Goal: Communication & Community: Participate in discussion

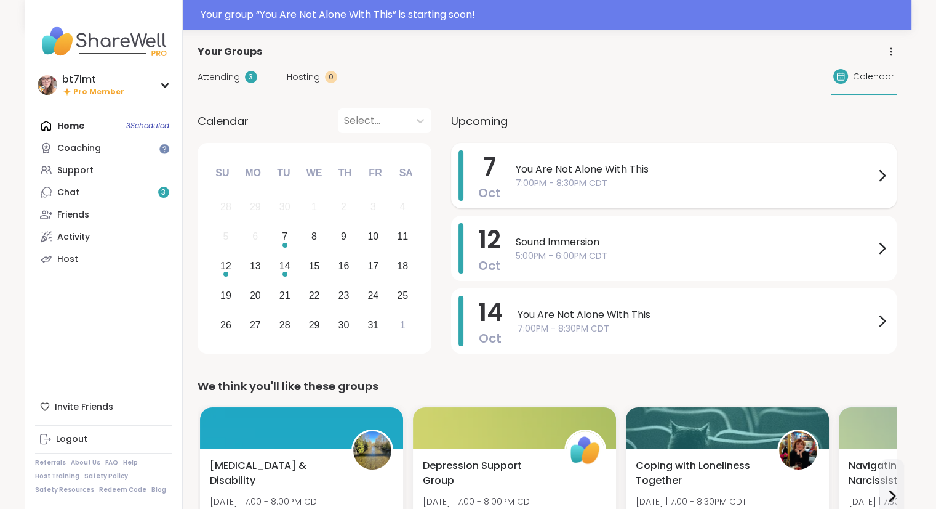
click at [622, 174] on span "You Are Not Alone With This" at bounding box center [695, 169] width 359 height 15
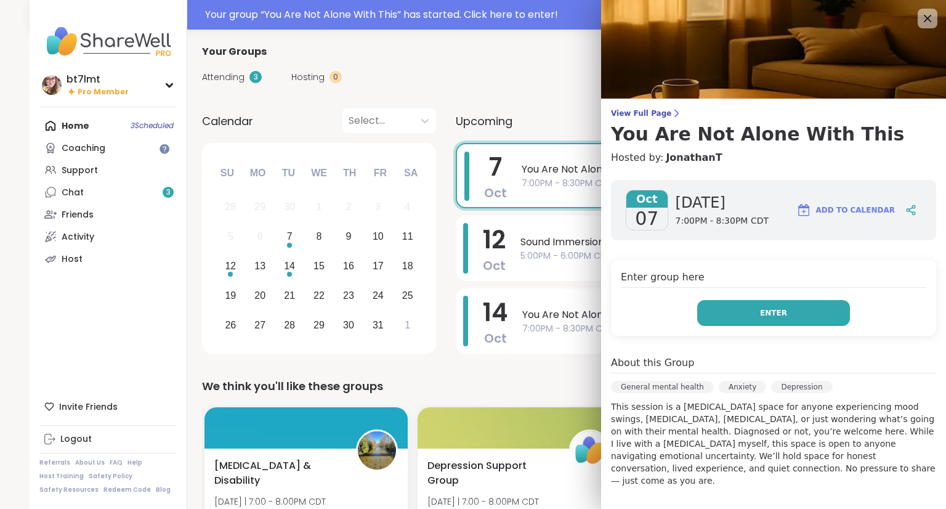
click at [720, 321] on button "Enter" at bounding box center [773, 313] width 153 height 26
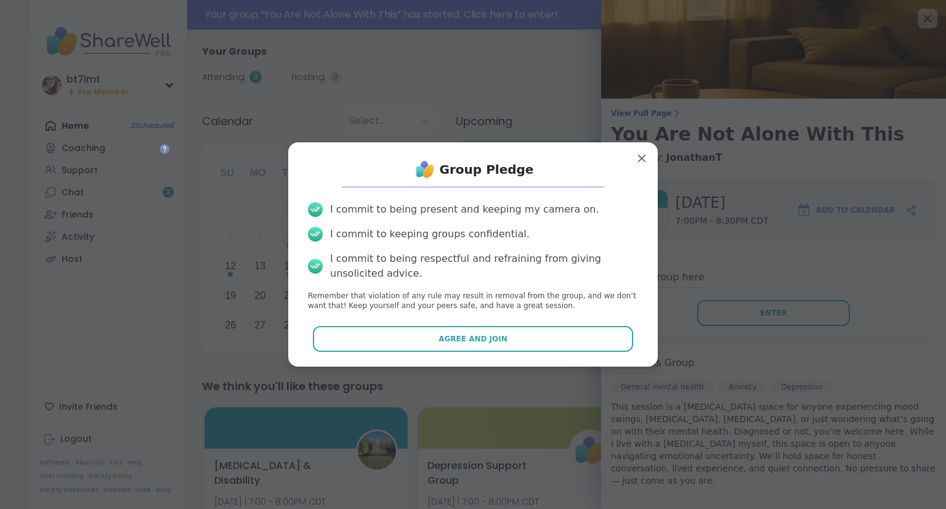
click at [537, 339] on button "Agree and Join" at bounding box center [473, 339] width 321 height 26
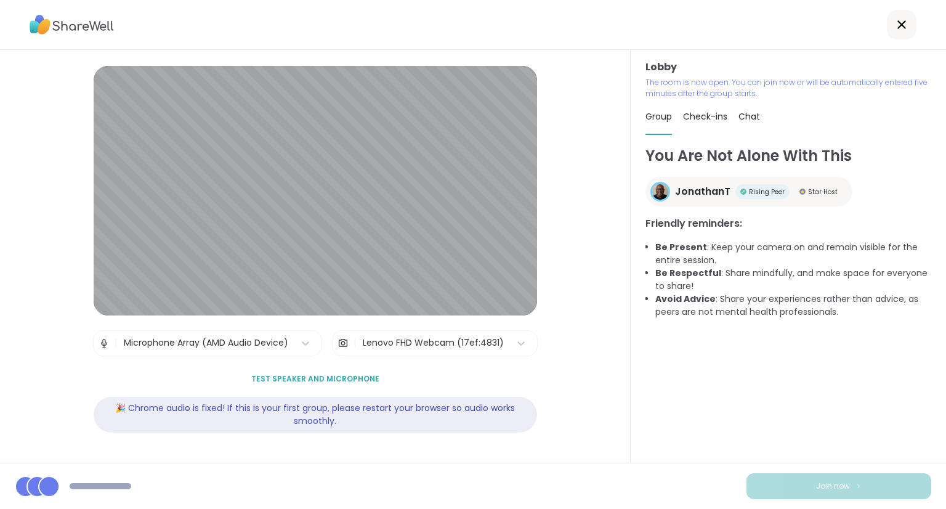
click at [494, 343] on div "Lenovo FHD Webcam (17ef:4831)" at bounding box center [433, 342] width 141 height 13
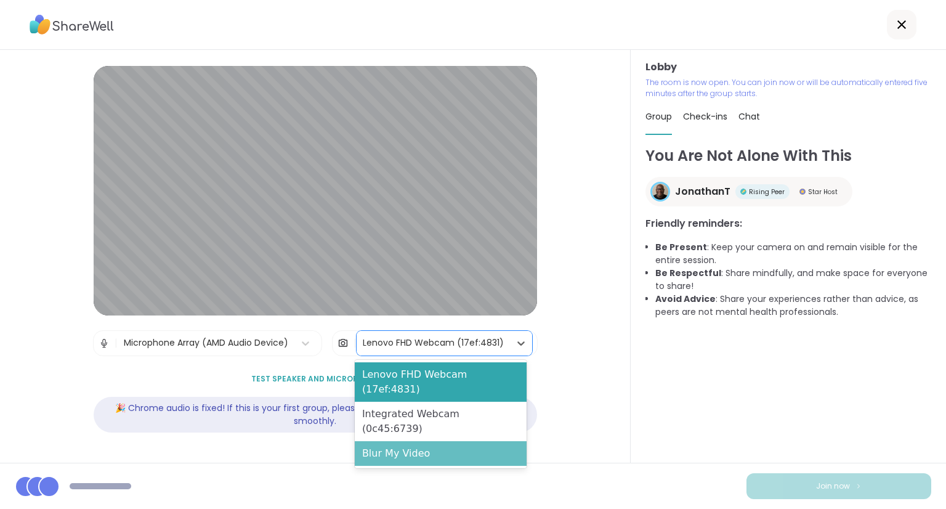
click at [439, 441] on div "Blur My Video" at bounding box center [441, 453] width 172 height 25
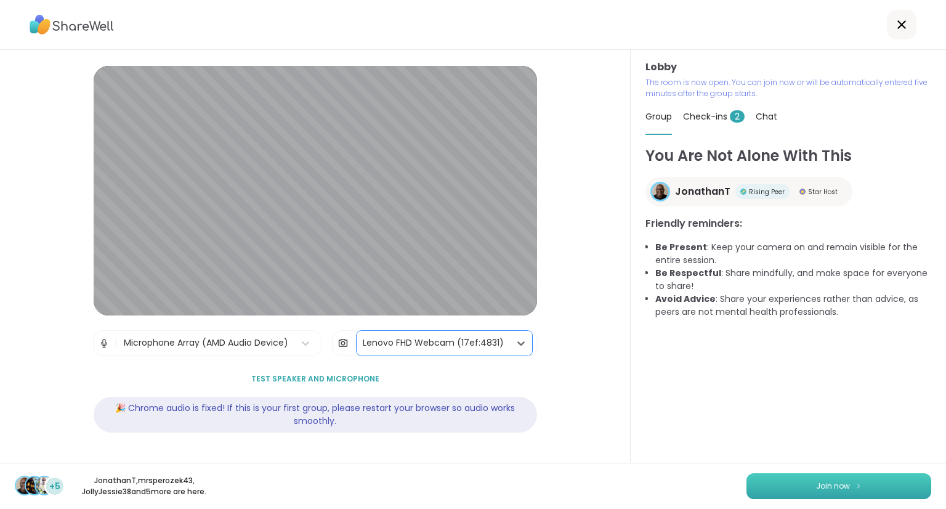
click at [767, 483] on button "Join now" at bounding box center [838, 486] width 185 height 26
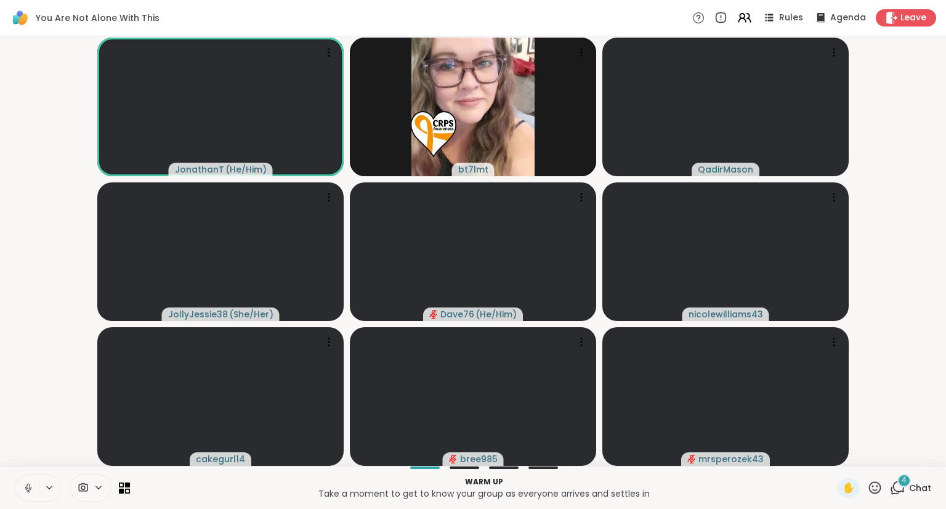
click at [31, 482] on icon at bounding box center [28, 487] width 11 height 11
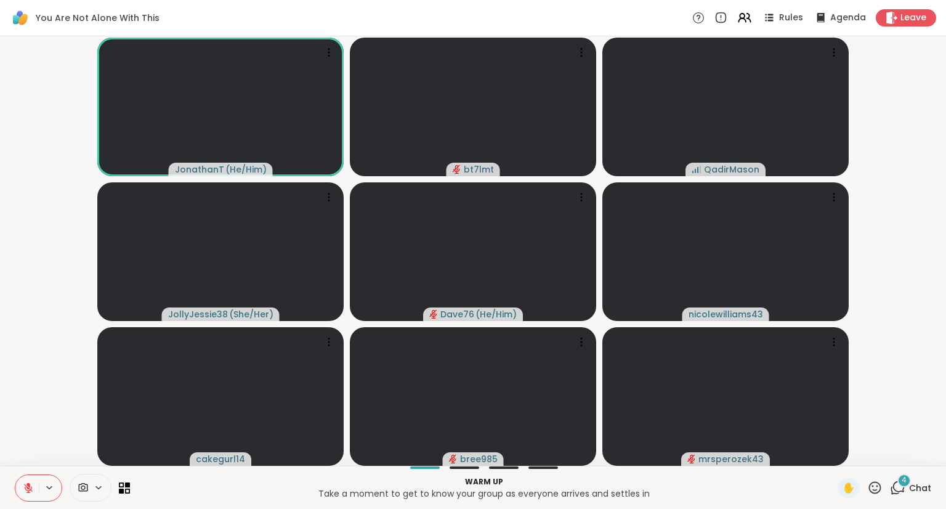
click at [909, 485] on span "Chat" at bounding box center [920, 487] width 22 height 12
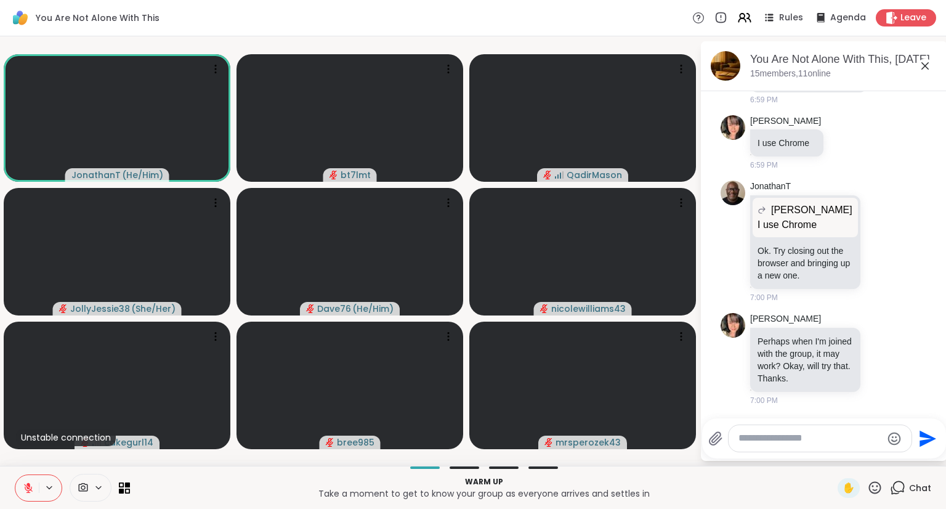
scroll to position [3989, 0]
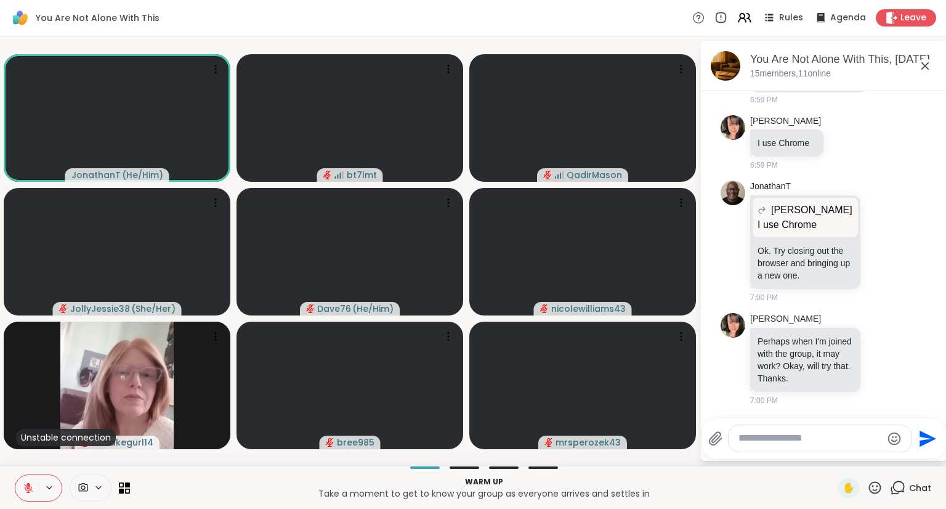
click at [768, 430] on div at bounding box center [819, 438] width 183 height 26
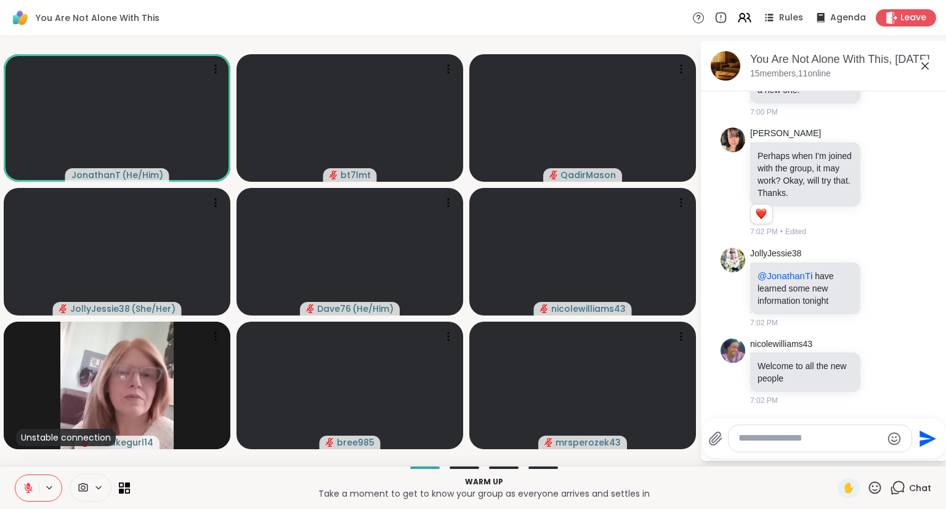
scroll to position [4253, 0]
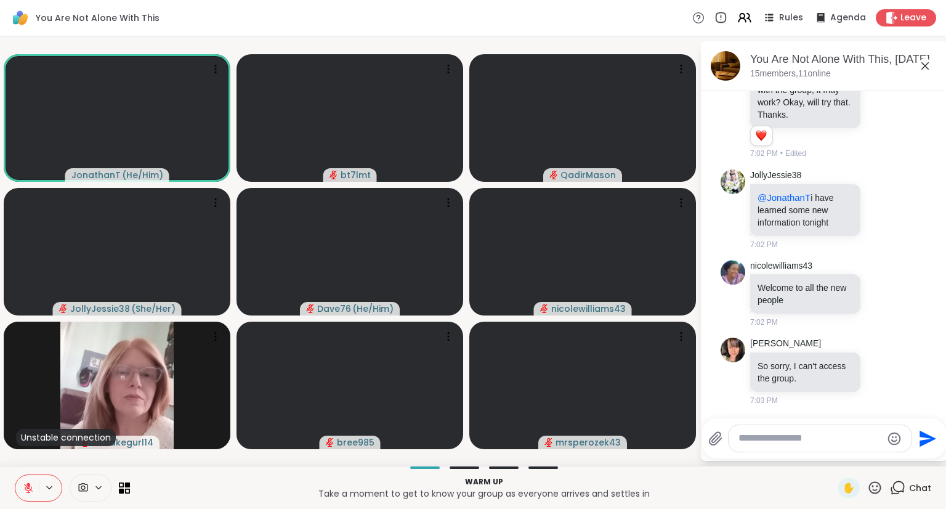
click at [781, 436] on textarea "Type your message" at bounding box center [809, 438] width 143 height 13
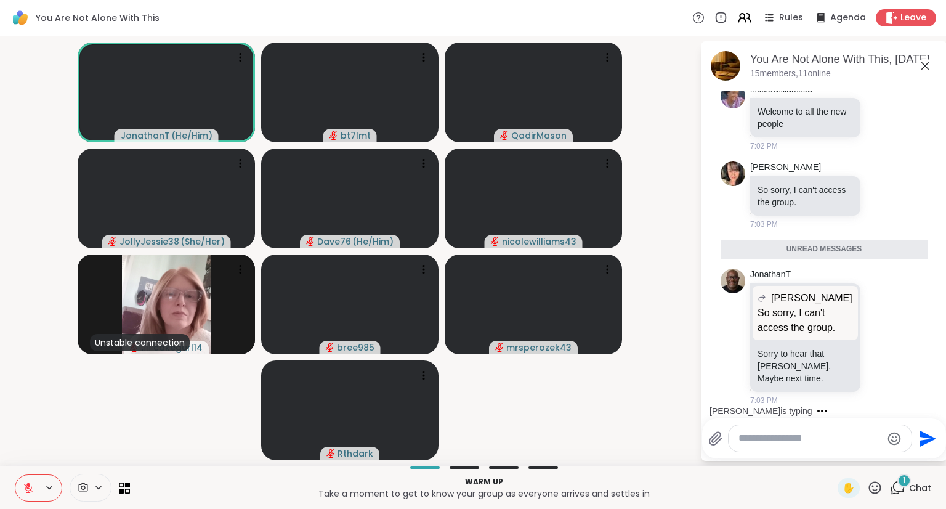
scroll to position [4399, 0]
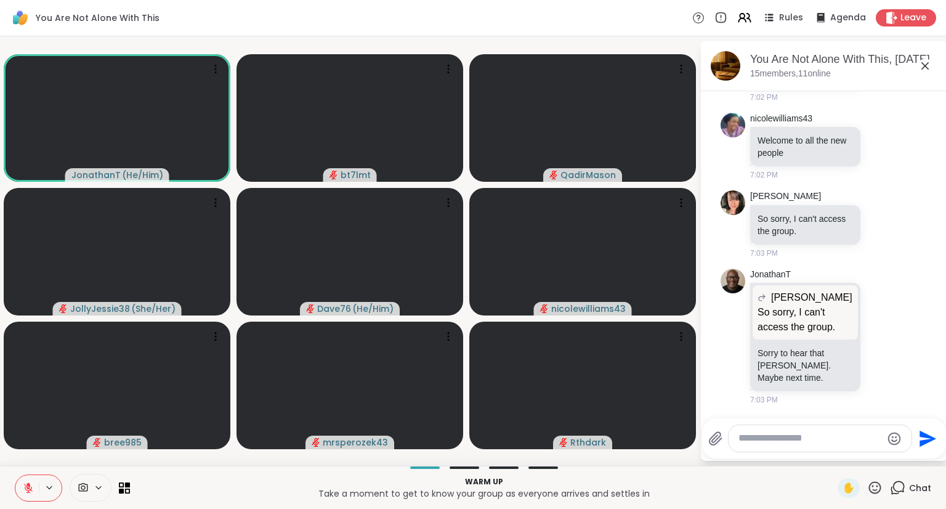
click at [867, 491] on icon at bounding box center [874, 487] width 15 height 15
click at [827, 452] on div "❤️" at bounding box center [838, 455] width 22 height 20
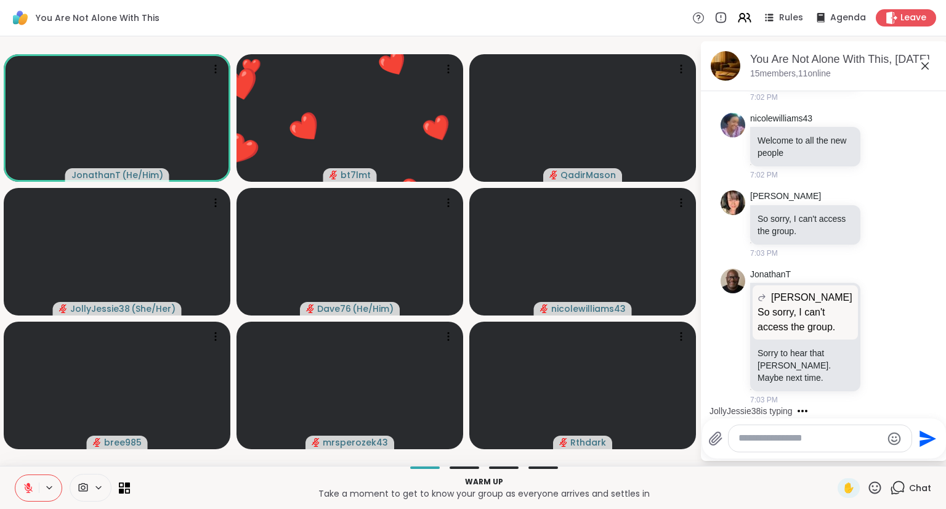
scroll to position [4477, 0]
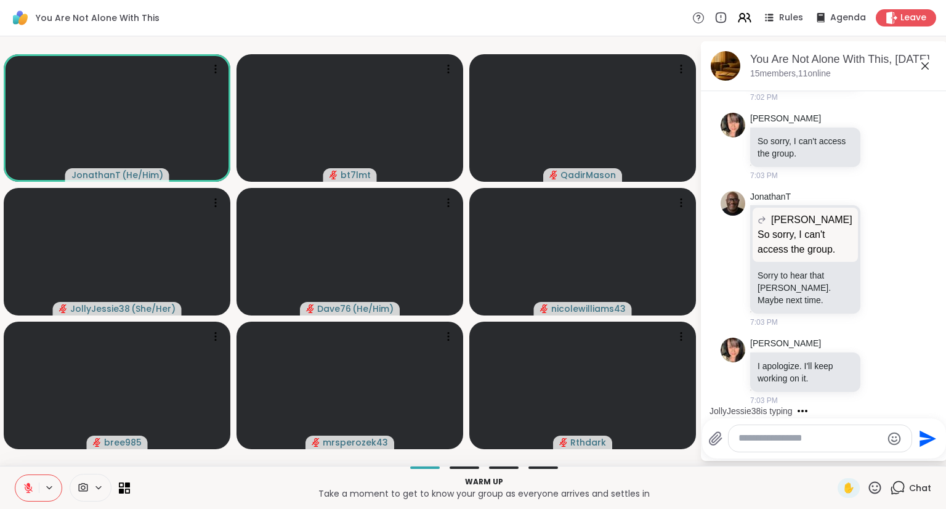
click at [869, 484] on icon at bounding box center [875, 487] width 12 height 12
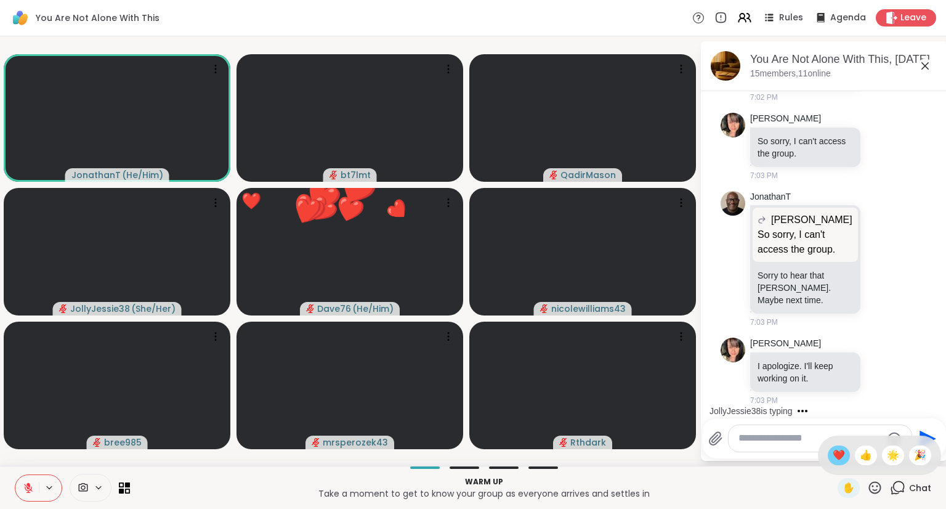
click at [832, 459] on span "❤️" at bounding box center [838, 455] width 12 height 15
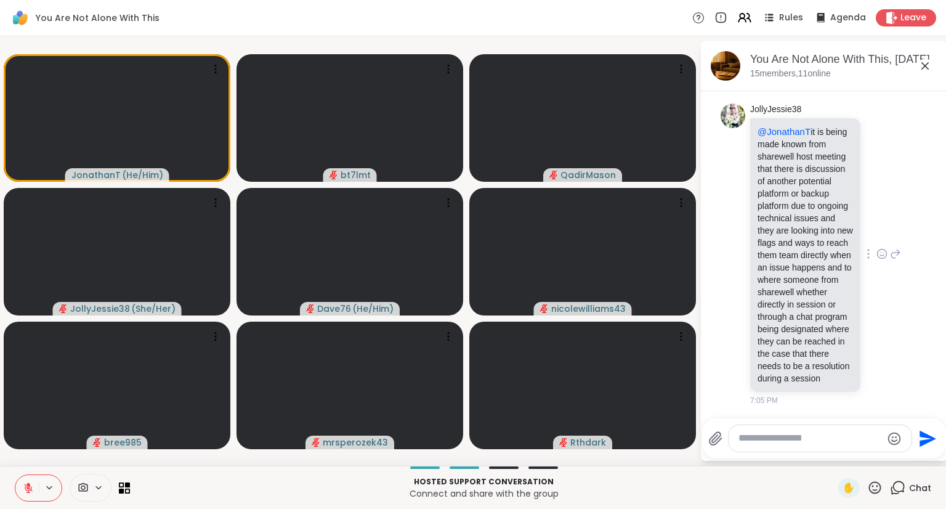
scroll to position [4838, 0]
click at [876, 247] on icon at bounding box center [881, 253] width 11 height 12
click at [850, 222] on button "Select Reaction: Thumbs up" at bounding box center [854, 234] width 25 height 25
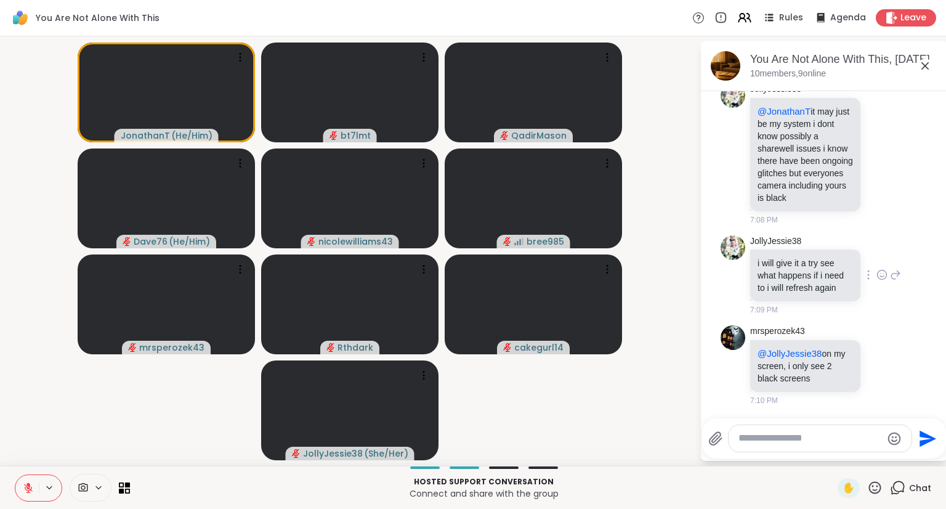
scroll to position [5224, 0]
click at [793, 438] on textarea "Type your message" at bounding box center [809, 438] width 143 height 13
click at [813, 436] on textarea "Type your message" at bounding box center [809, 438] width 143 height 13
click at [829, 441] on textarea "Type your message" at bounding box center [809, 438] width 143 height 13
type textarea "**********"
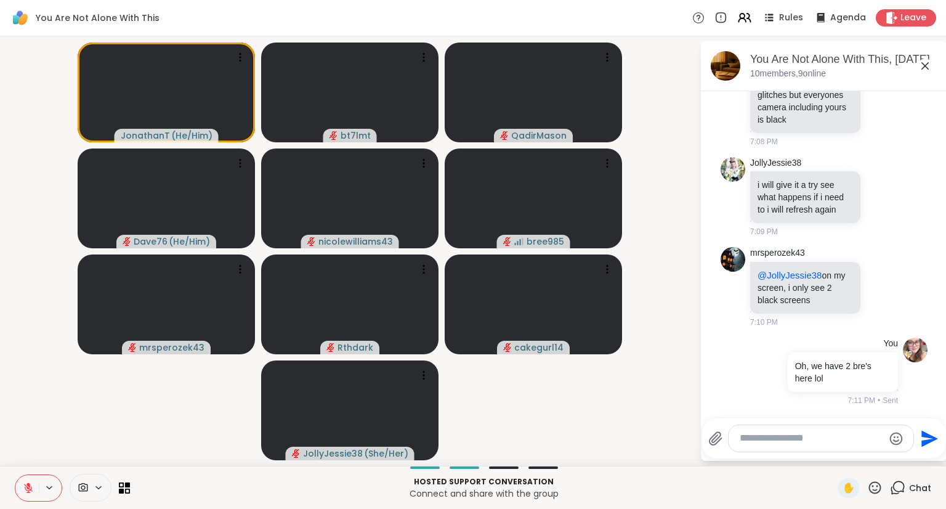
scroll to position [5302, 0]
click at [829, 441] on textarea "Type your message" at bounding box center [810, 438] width 143 height 13
click at [837, 440] on textarea "Type your message" at bounding box center [810, 438] width 143 height 13
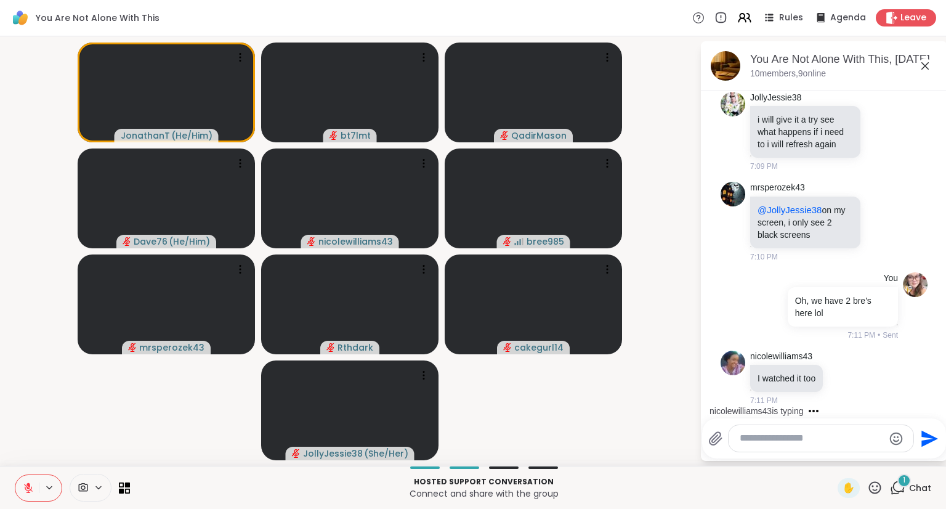
scroll to position [5366, 0]
click at [863, 431] on div at bounding box center [820, 438] width 185 height 26
click at [842, 436] on textarea "Type your message" at bounding box center [810, 438] width 143 height 13
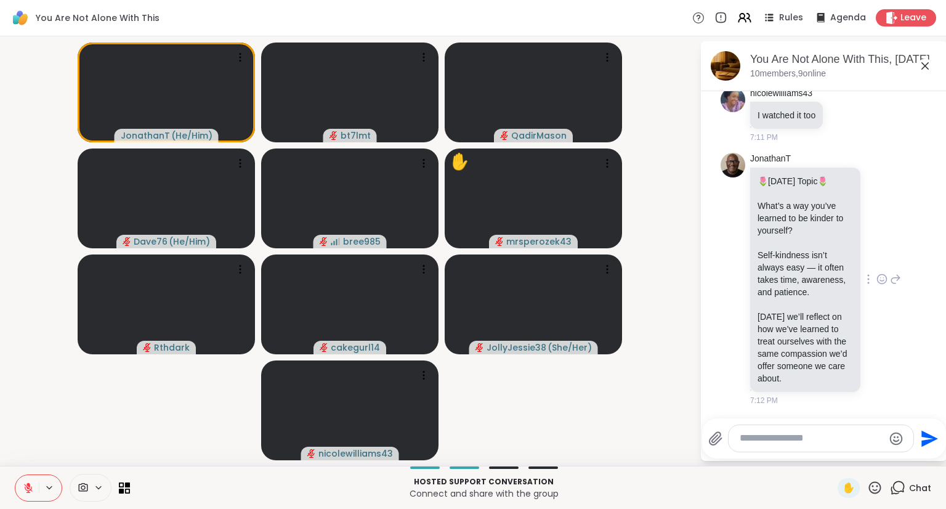
scroll to position [5642, 0]
click at [842, 487] on span "✋" at bounding box center [848, 487] width 12 height 15
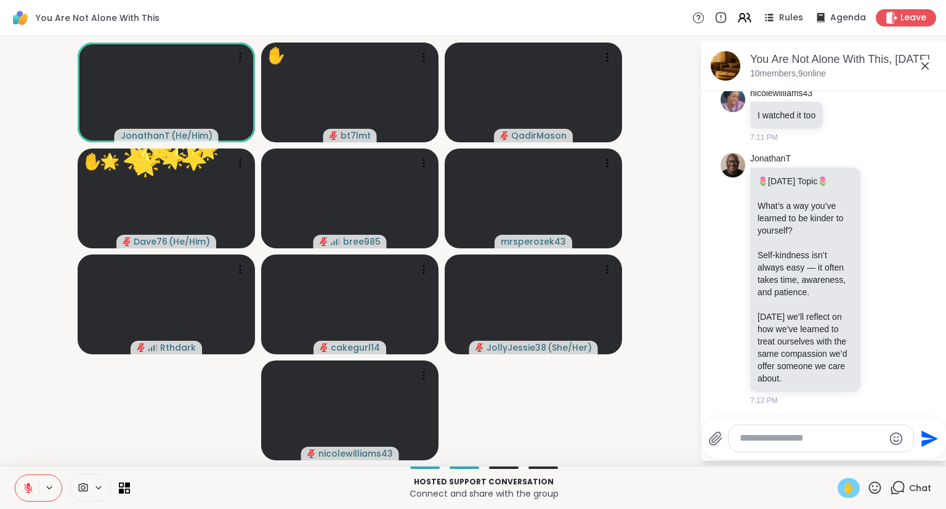
click at [773, 433] on textarea "Type your message" at bounding box center [810, 438] width 143 height 13
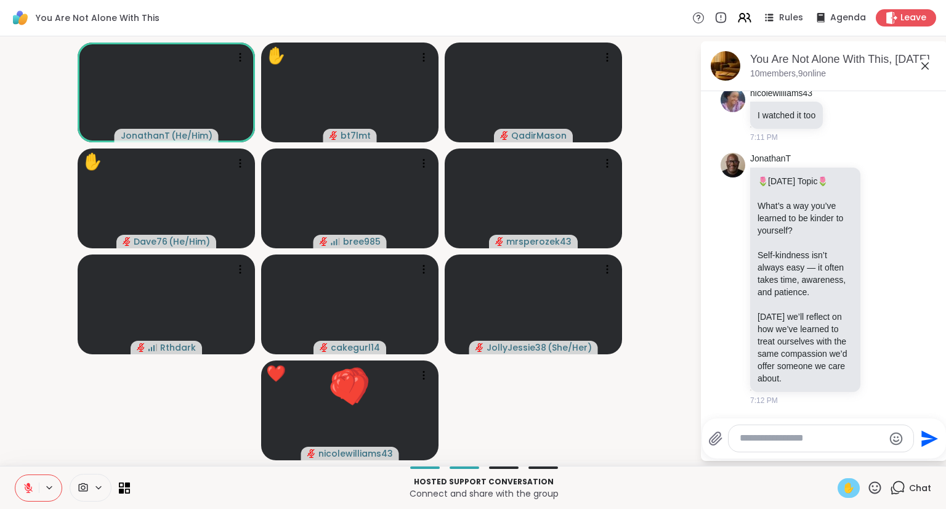
click at [789, 437] on textarea "Type your message" at bounding box center [810, 438] width 143 height 13
click at [822, 440] on textarea "Type your message" at bounding box center [810, 438] width 143 height 13
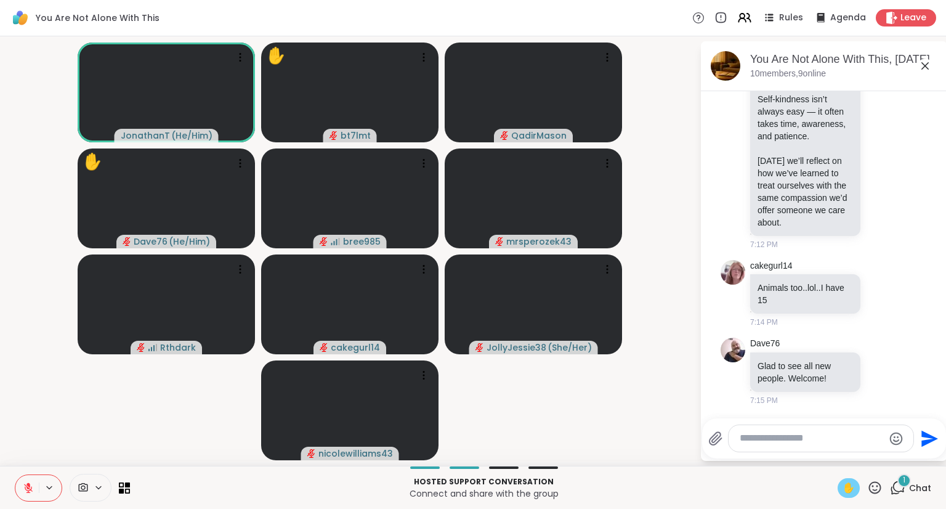
scroll to position [5797, 0]
click at [21, 486] on button at bounding box center [26, 488] width 23 height 26
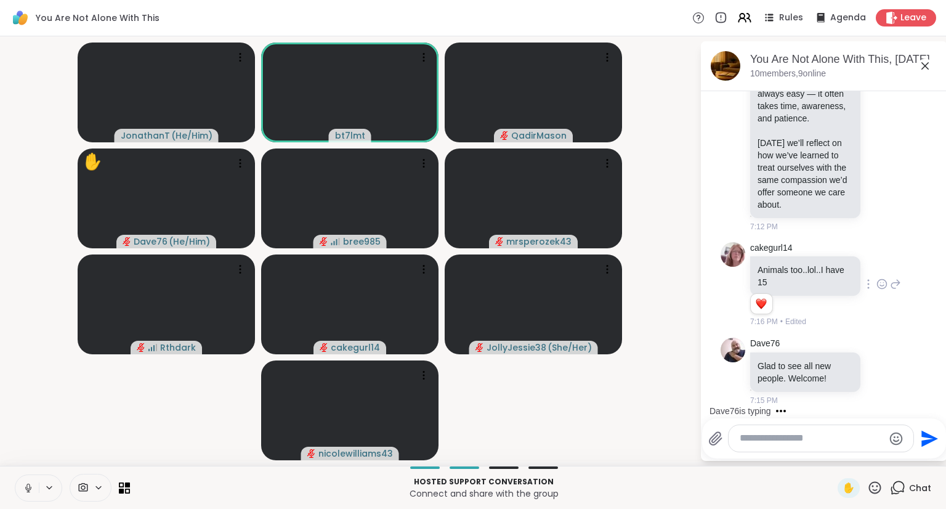
scroll to position [5814, 0]
click at [767, 439] on textarea "Type your message" at bounding box center [810, 438] width 143 height 13
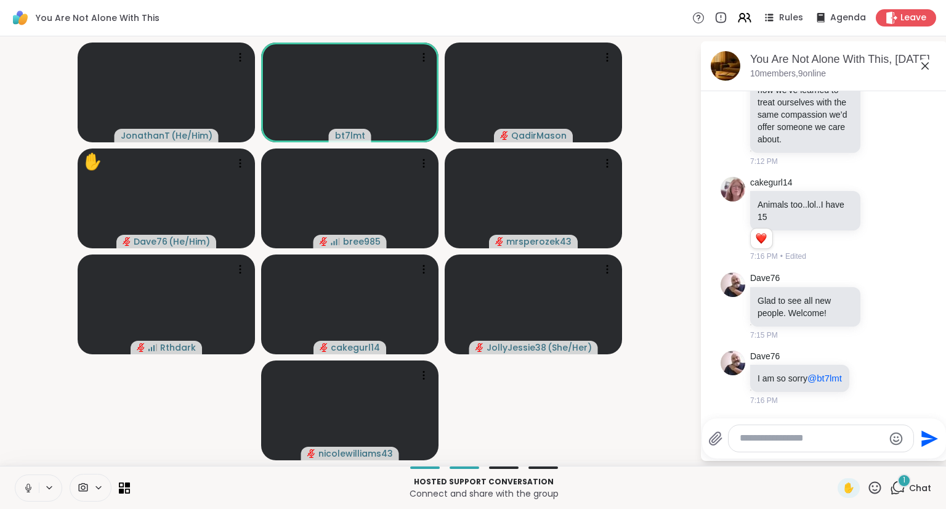
scroll to position [5892, 0]
click at [28, 491] on icon at bounding box center [28, 490] width 1 height 2
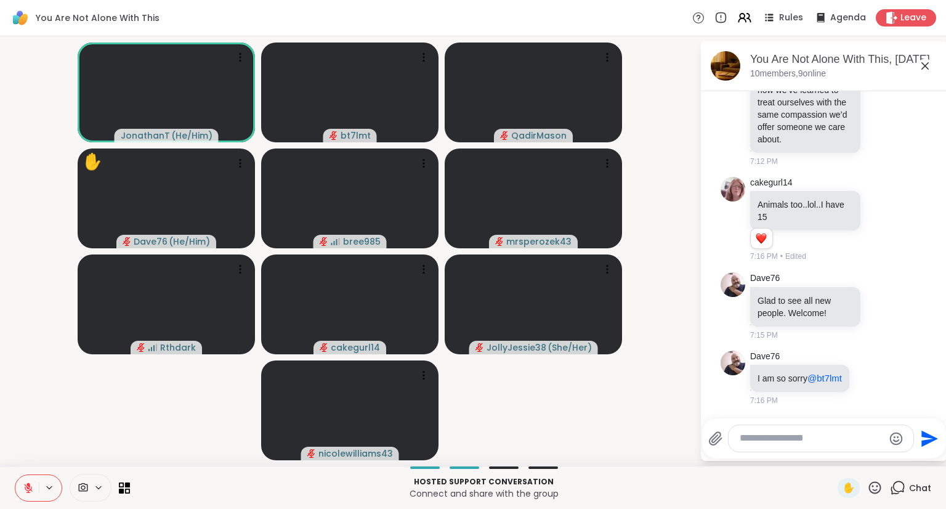
click at [20, 495] on button at bounding box center [26, 488] width 23 height 26
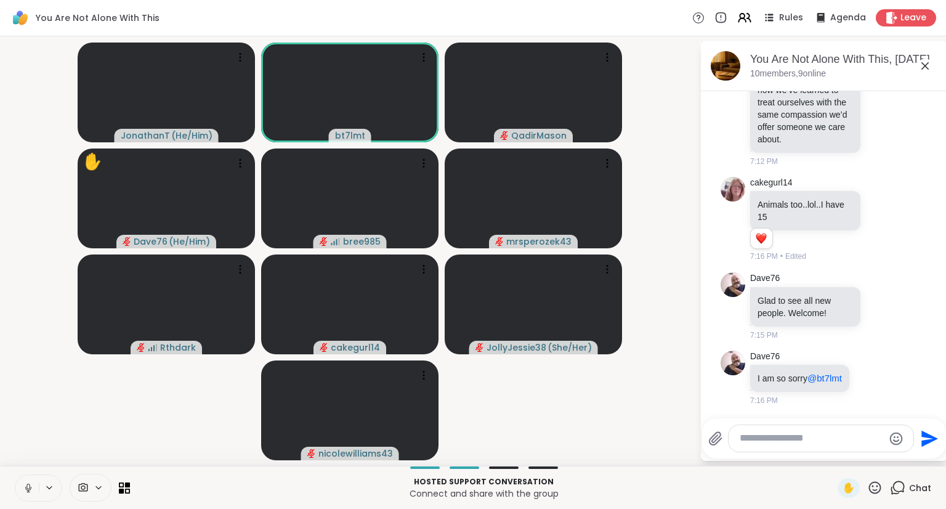
click at [28, 488] on icon at bounding box center [28, 487] width 11 height 11
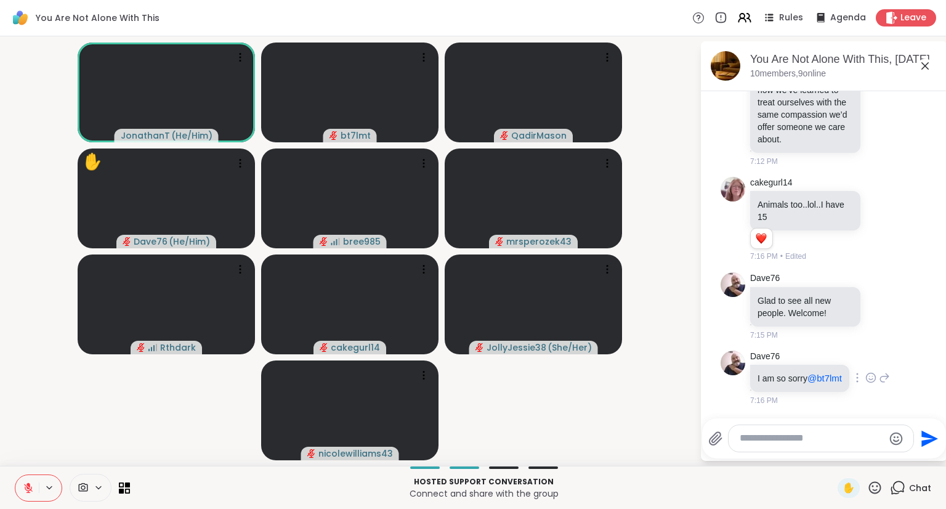
click at [868, 371] on icon at bounding box center [870, 377] width 11 height 12
click at [872, 352] on div "Select Reaction: Heart" at bounding box center [870, 357] width 11 height 11
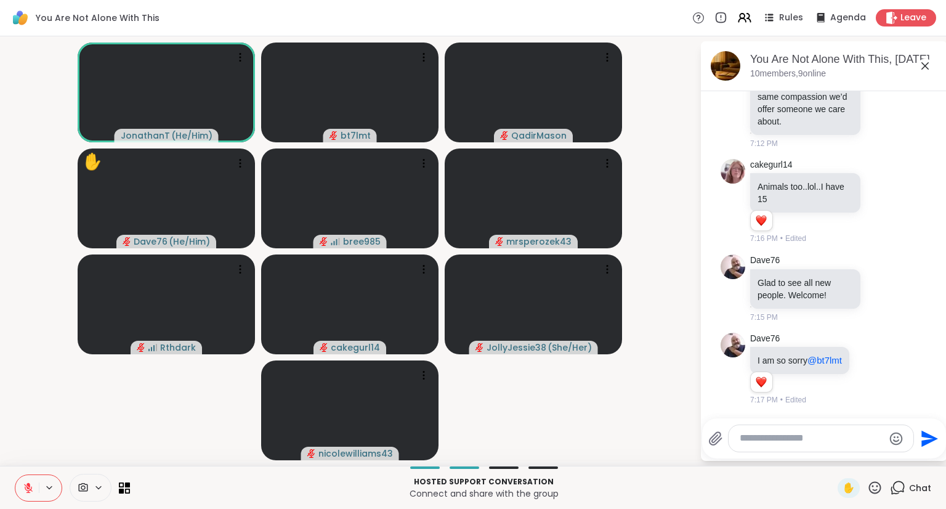
click at [819, 441] on textarea "Type your message" at bounding box center [810, 438] width 143 height 13
click at [29, 488] on icon at bounding box center [28, 487] width 9 height 9
click at [29, 486] on icon at bounding box center [28, 487] width 4 height 3
click at [792, 435] on textarea "Type your message" at bounding box center [810, 438] width 143 height 13
click at [796, 440] on textarea "Type your message" at bounding box center [810, 438] width 143 height 13
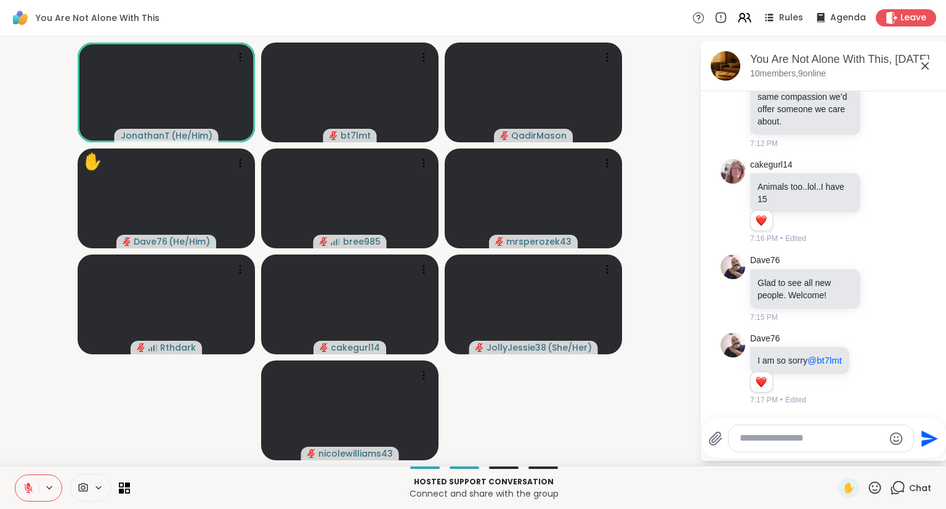
click at [796, 440] on textarea "Type your message" at bounding box center [810, 438] width 143 height 13
click at [868, 493] on icon at bounding box center [874, 487] width 15 height 15
click at [832, 459] on span "❤️" at bounding box center [838, 455] width 12 height 15
click at [808, 443] on textarea "Type your message" at bounding box center [810, 438] width 143 height 13
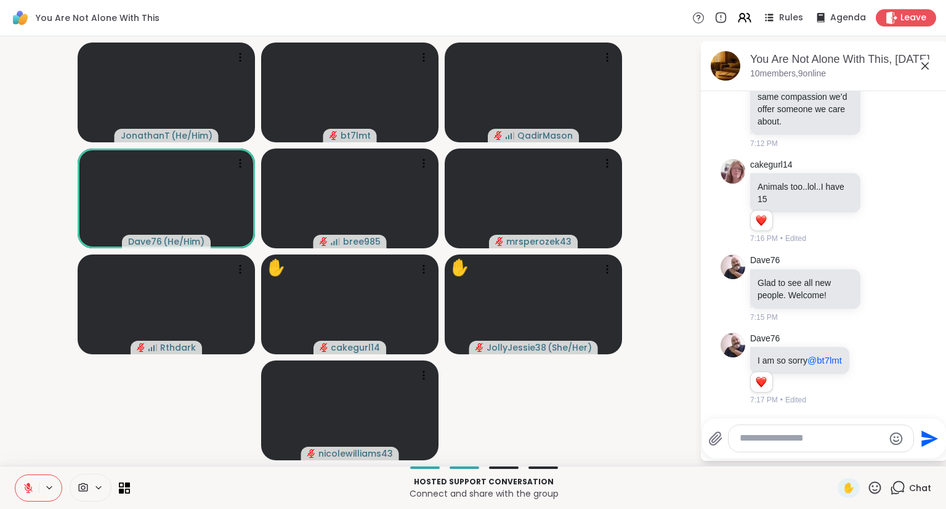
click at [823, 443] on textarea "Type your message" at bounding box center [810, 438] width 143 height 13
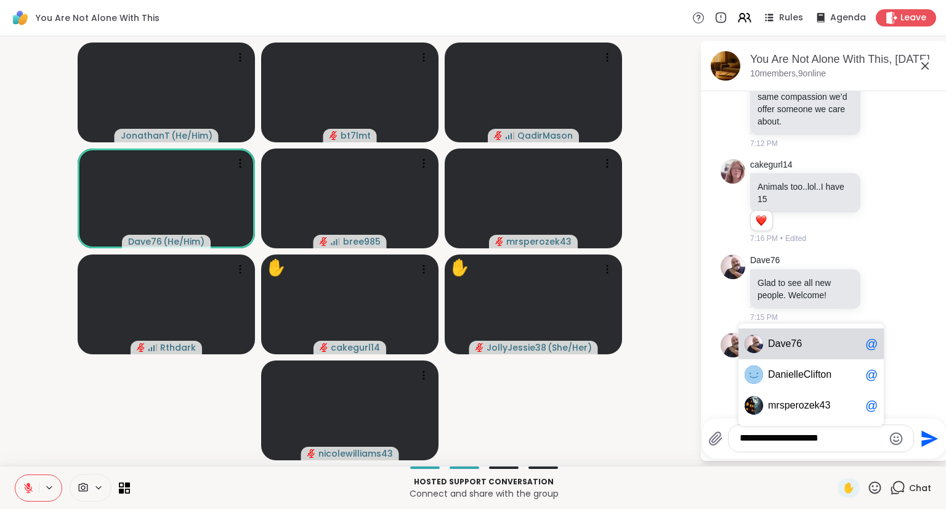
type textarea "**********"
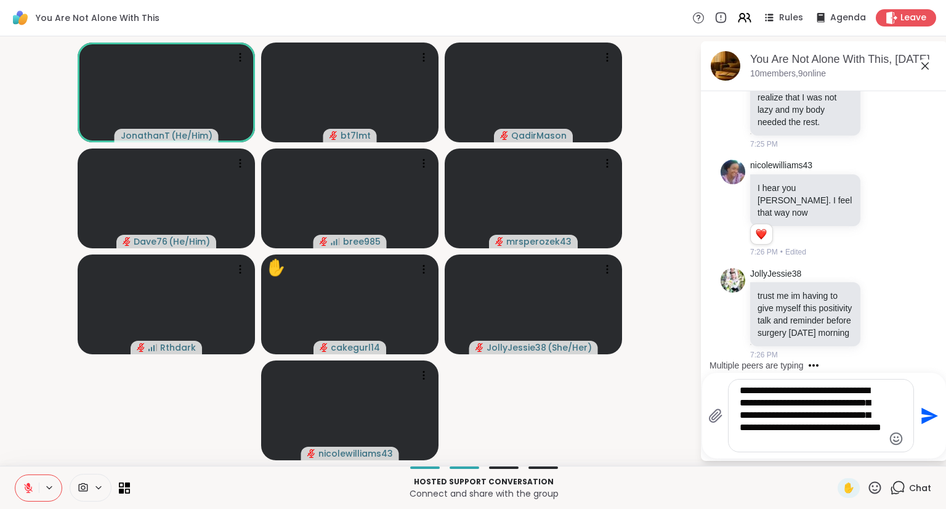
scroll to position [6755, 0]
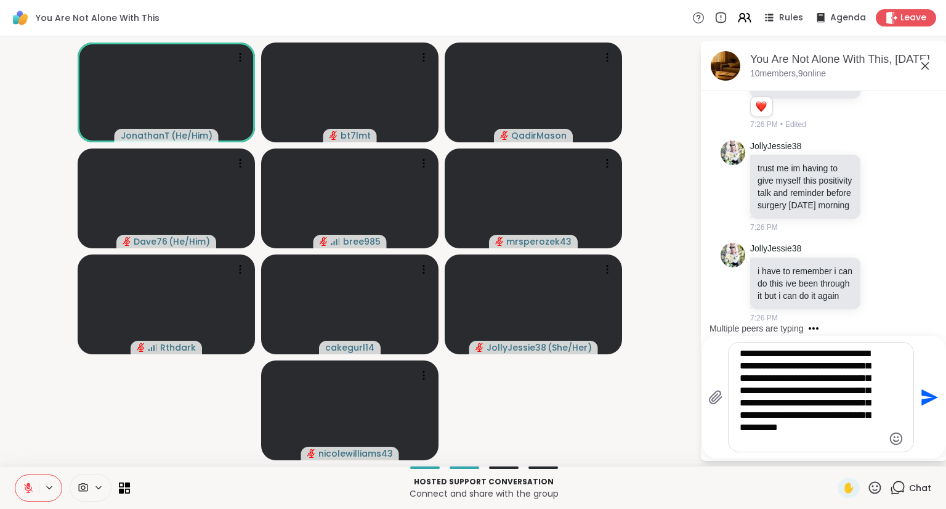
type textarea "**********"
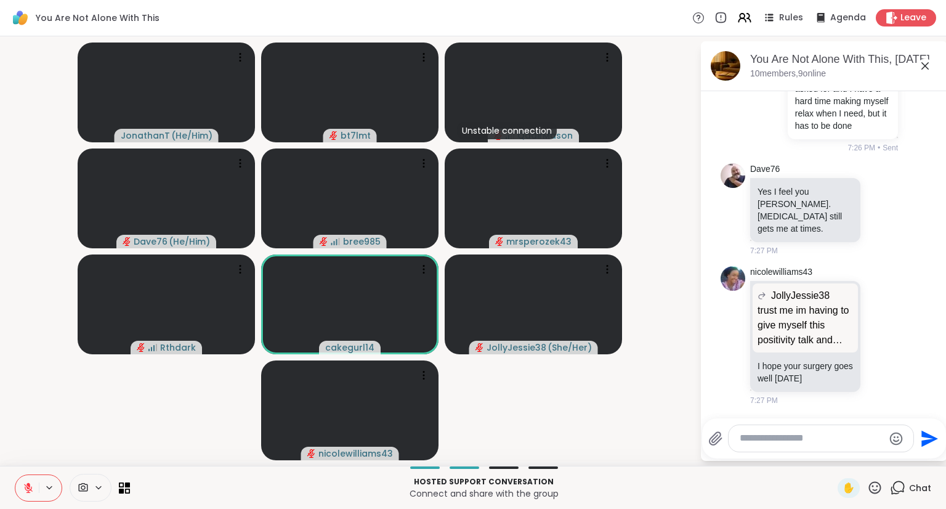
scroll to position [7026, 0]
click at [779, 74] on icon at bounding box center [779, 69] width 1 height 9
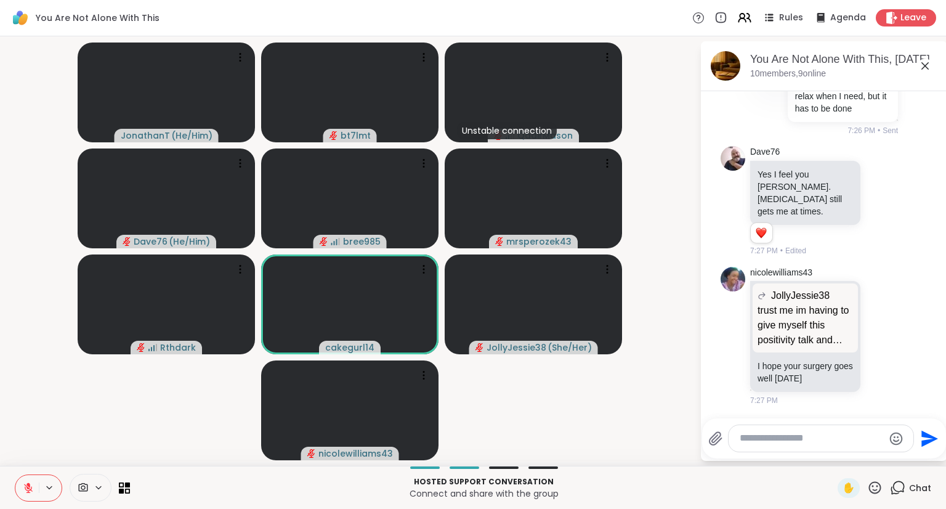
click at [794, 76] on icon at bounding box center [794, 70] width 12 height 12
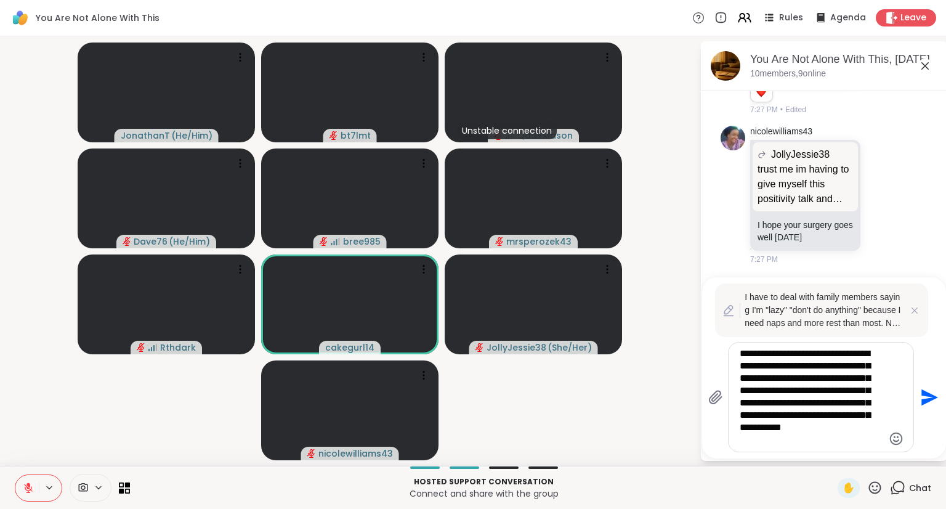
click at [804, 446] on textarea "**********" at bounding box center [810, 396] width 143 height 99
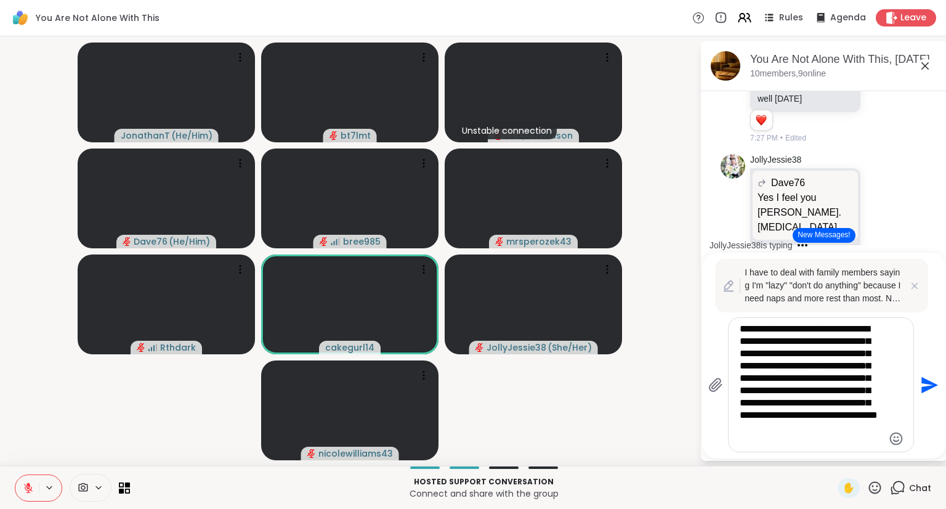
type textarea "**********"
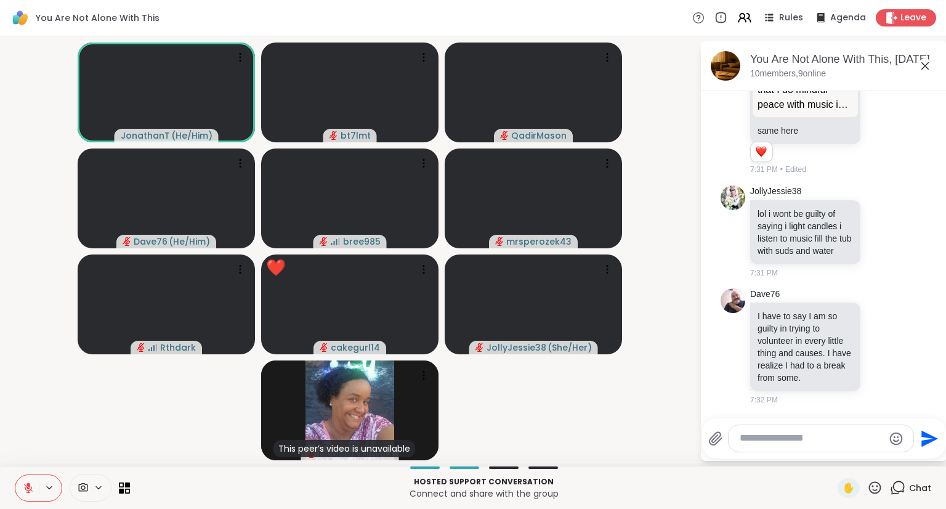
scroll to position [8791, 0]
click at [856, 440] on textarea "Type your message" at bounding box center [810, 438] width 143 height 13
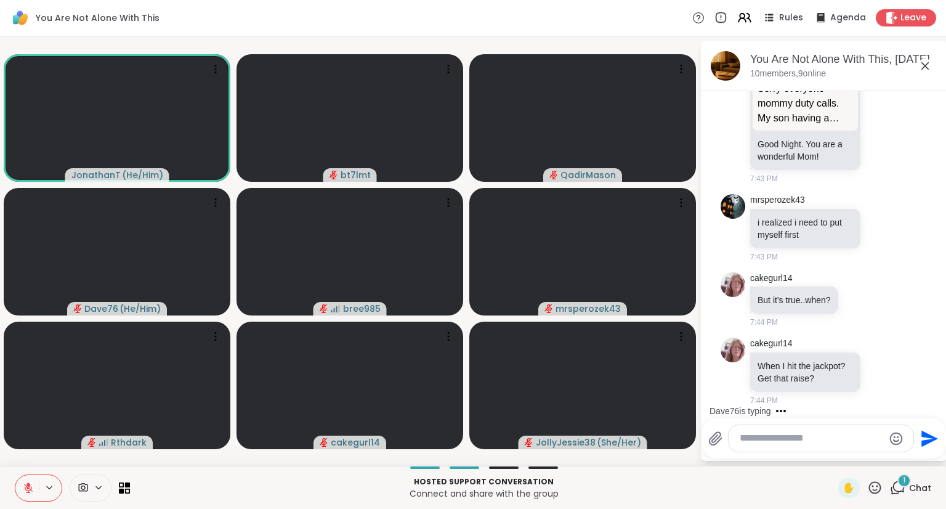
scroll to position [11292, 0]
click at [798, 441] on textarea "Type your message" at bounding box center [810, 438] width 143 height 13
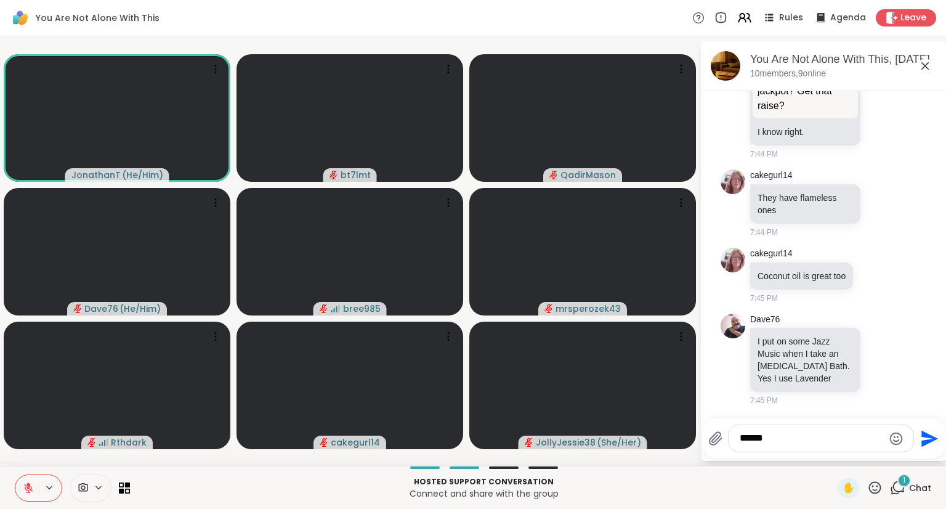
scroll to position [11687, 0]
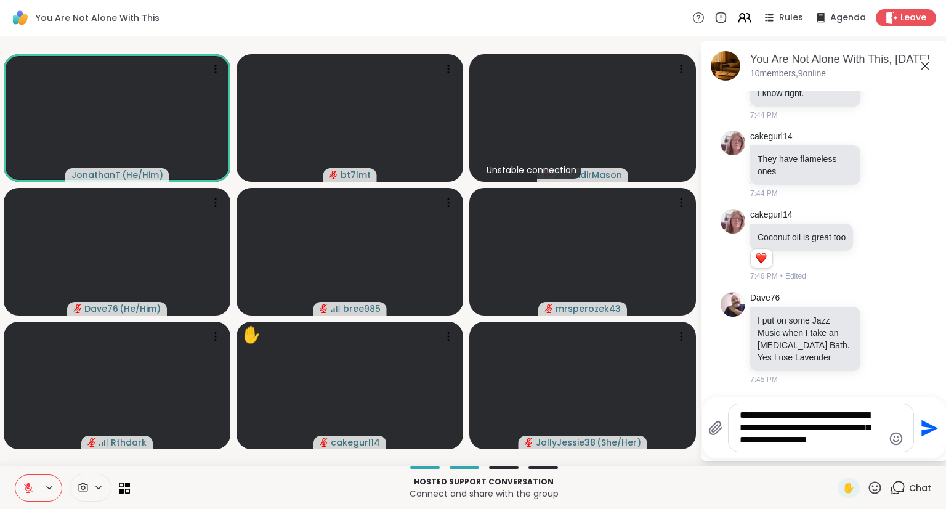
type textarea "**********"
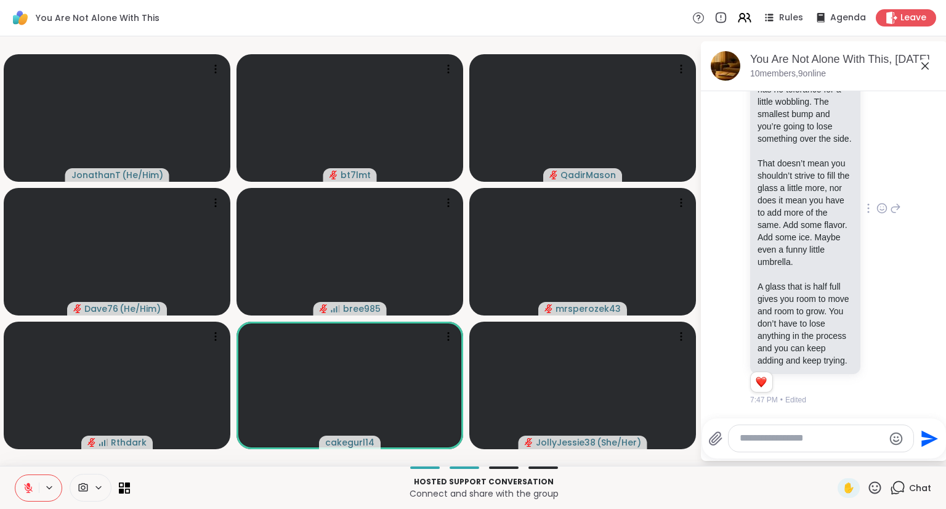
scroll to position [12871, 0]
click at [815, 432] on textarea "Type your message" at bounding box center [810, 438] width 143 height 13
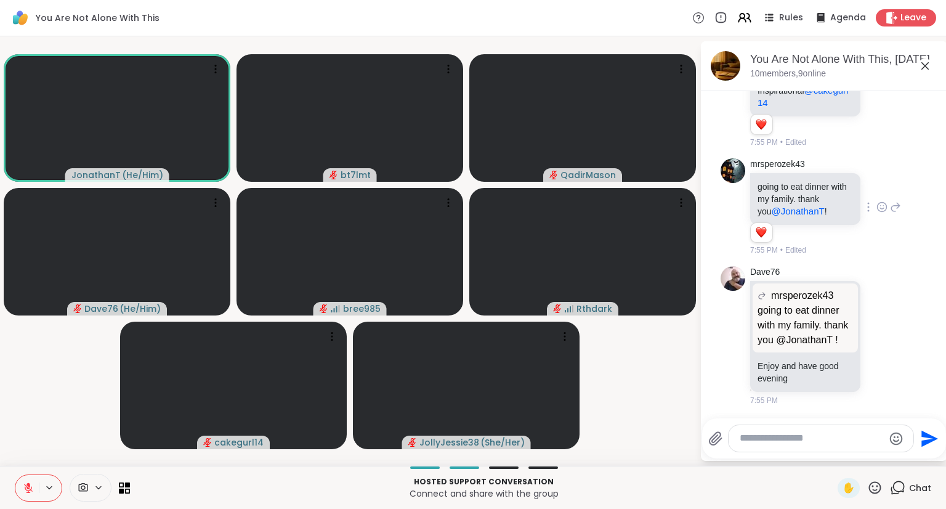
scroll to position [13860, 0]
click at [830, 437] on textarea "Type your message" at bounding box center [810, 438] width 143 height 13
click at [800, 439] on textarea "Type your message" at bounding box center [810, 438] width 143 height 13
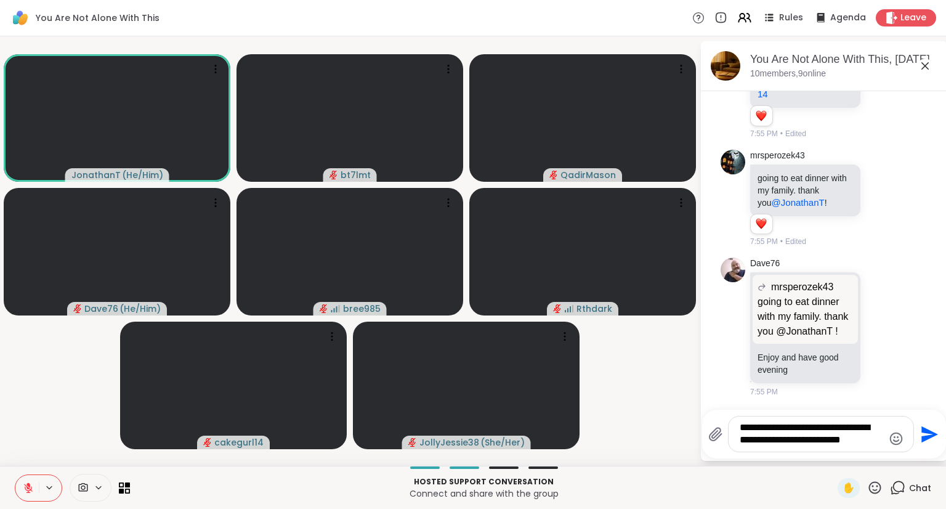
scroll to position [13877, 0]
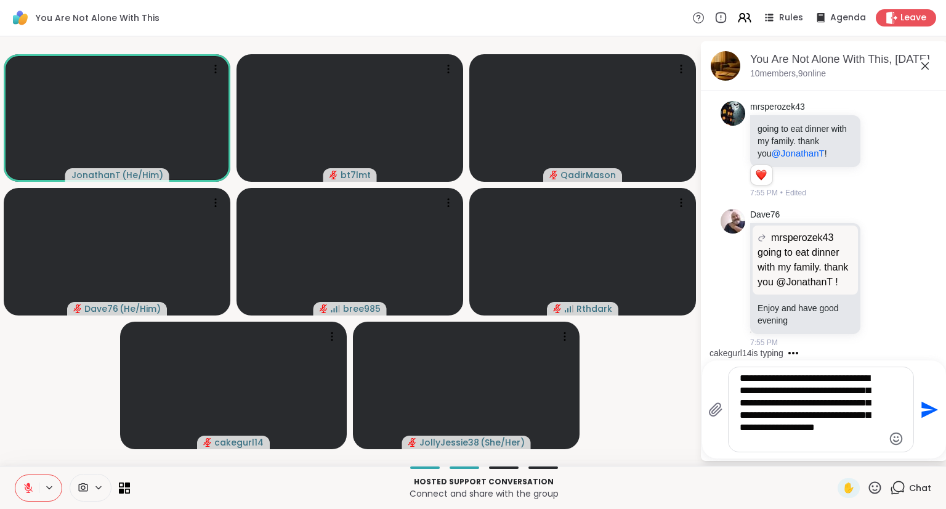
type textarea "**********"
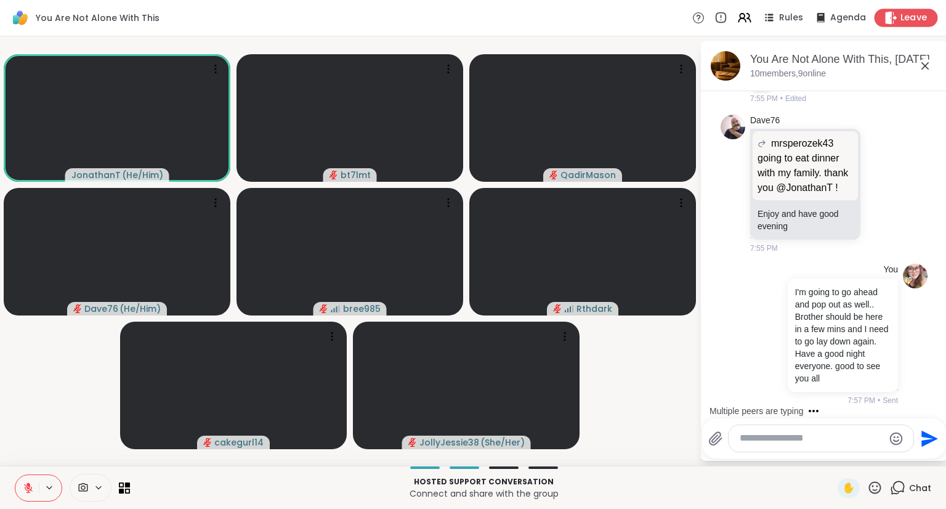
scroll to position [14144, 0]
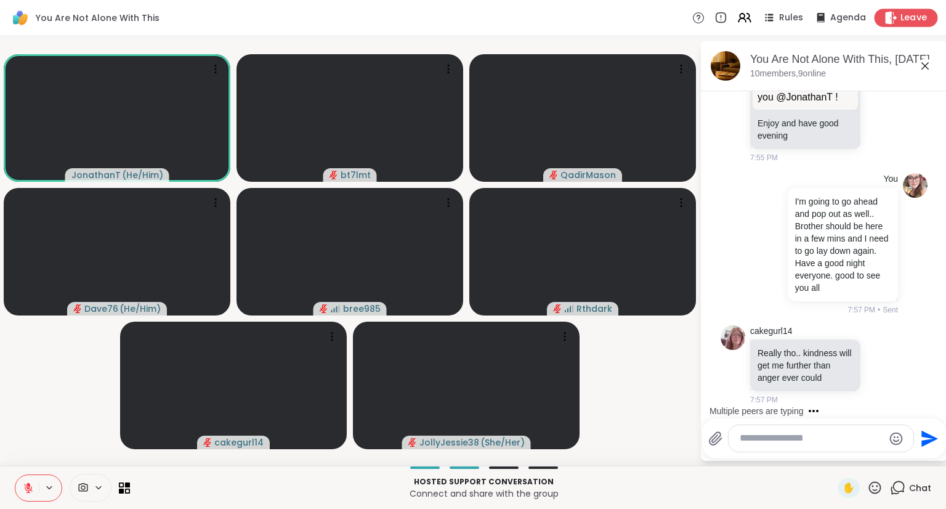
click at [900, 16] on span "Leave" at bounding box center [913, 18] width 27 height 13
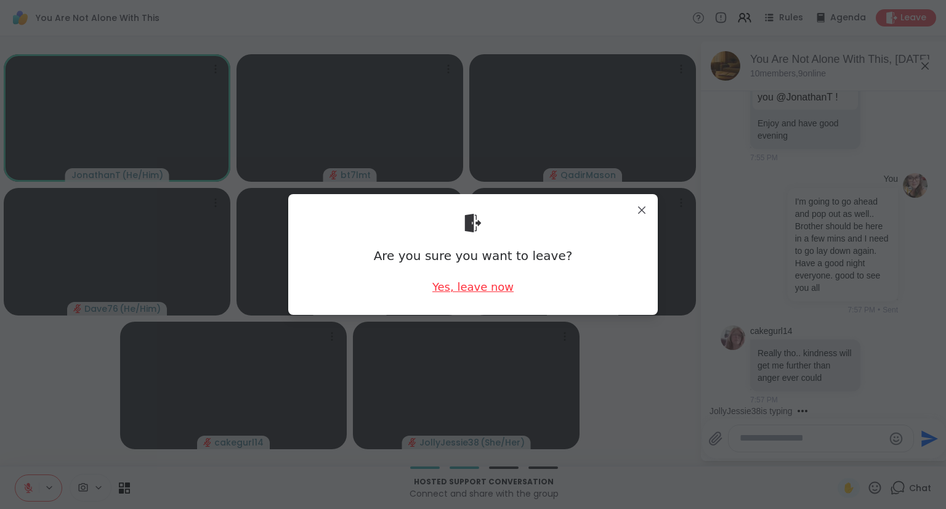
click at [472, 289] on div "Yes, leave now" at bounding box center [472, 286] width 81 height 15
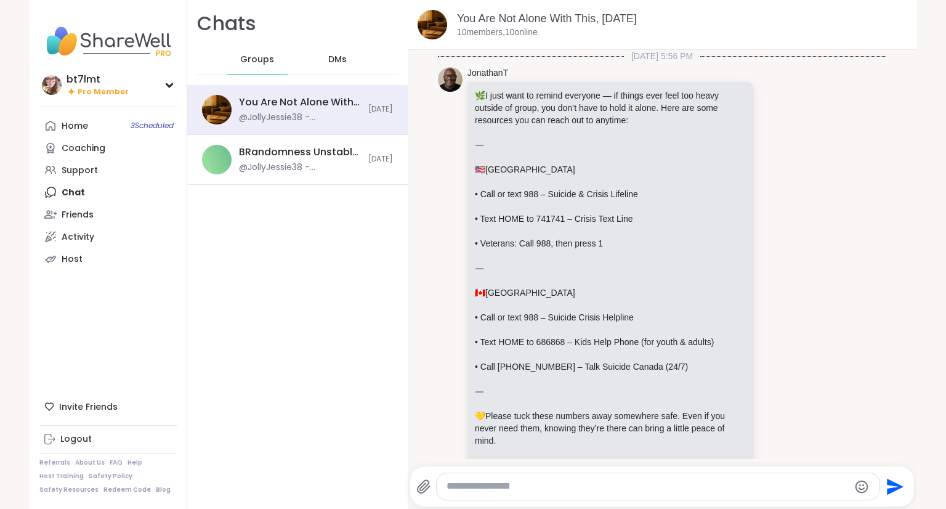
scroll to position [2930, 0]
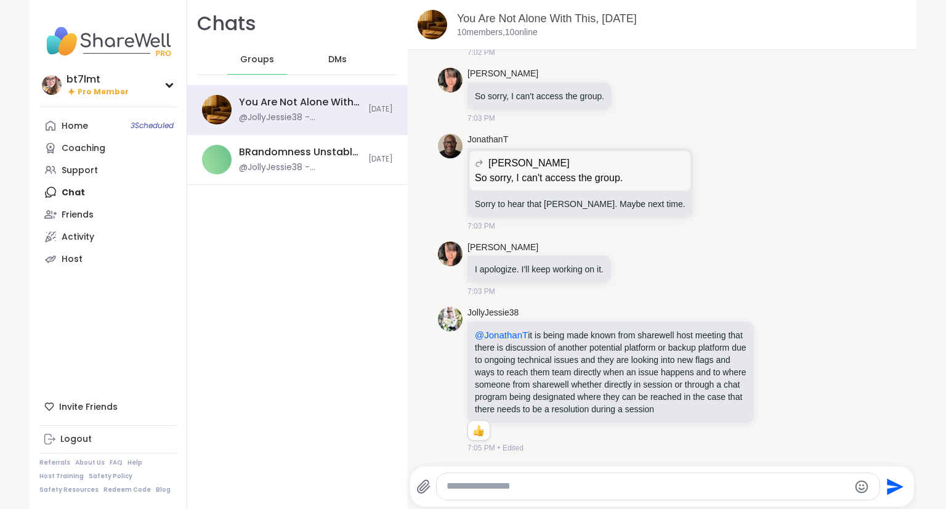
click at [332, 62] on span "DMs" at bounding box center [337, 60] width 18 height 12
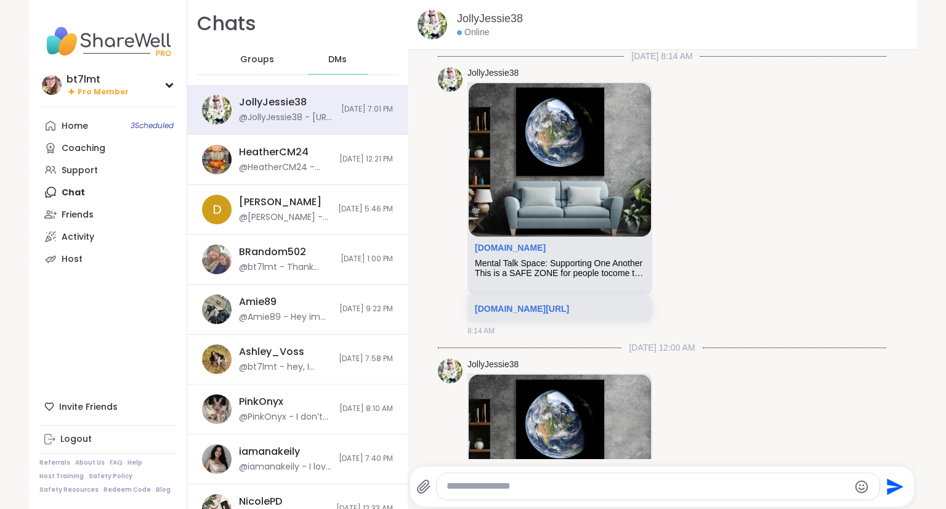
scroll to position [2285, 0]
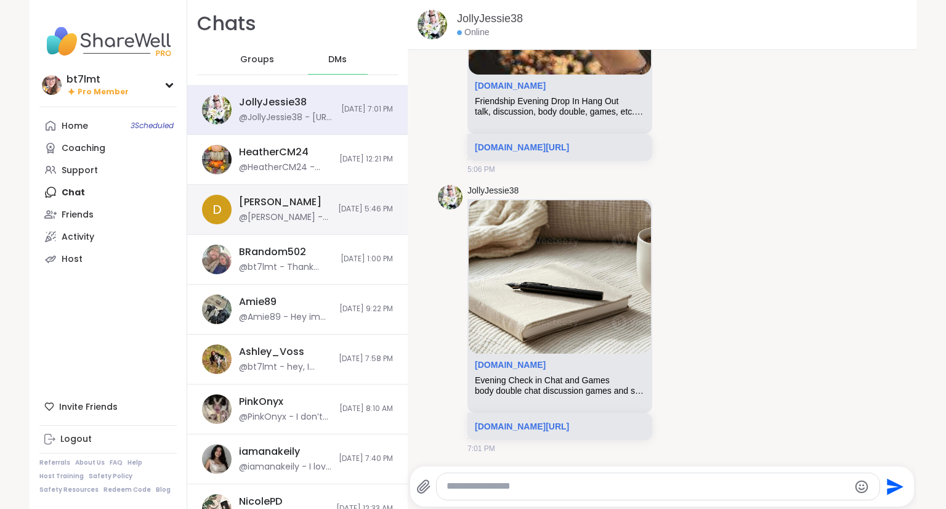
drag, startPoint x: 268, startPoint y: 218, endPoint x: 283, endPoint y: 228, distance: 17.6
click at [268, 219] on div "@[PERSON_NAME] - Sorry to hear about your breakdown. Give yourself grace, as Im…" at bounding box center [285, 217] width 92 height 12
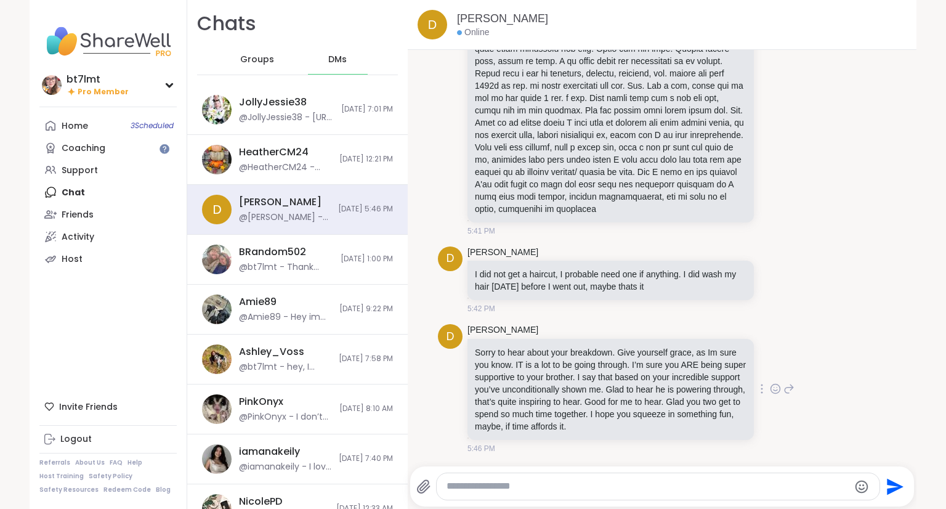
scroll to position [9904, 0]
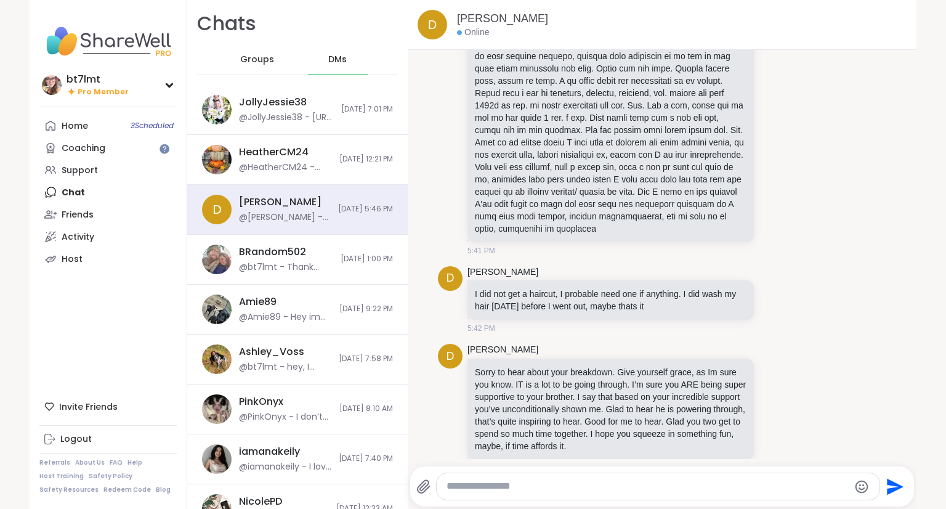
click at [740, 497] on div at bounding box center [657, 486] width 443 height 26
click at [746, 492] on div at bounding box center [657, 486] width 443 height 26
click at [741, 489] on textarea "Type your message" at bounding box center [647, 486] width 402 height 13
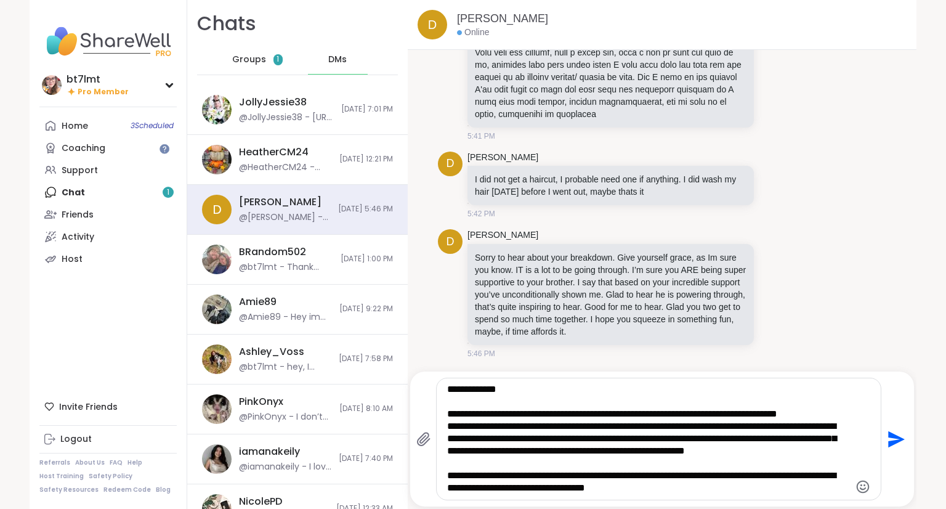
scroll to position [10121, 0]
click at [742, 493] on textarea "**********" at bounding box center [648, 438] width 402 height 111
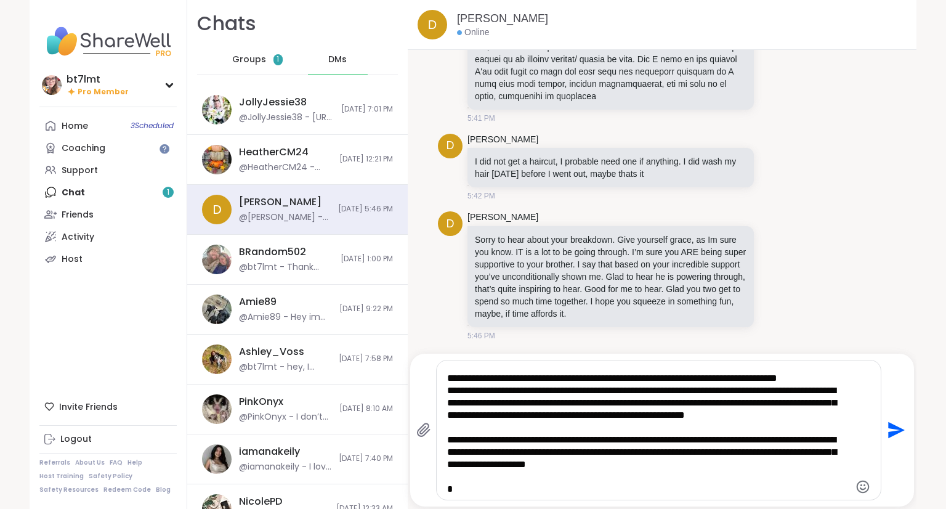
scroll to position [18, 0]
type textarea "**********"
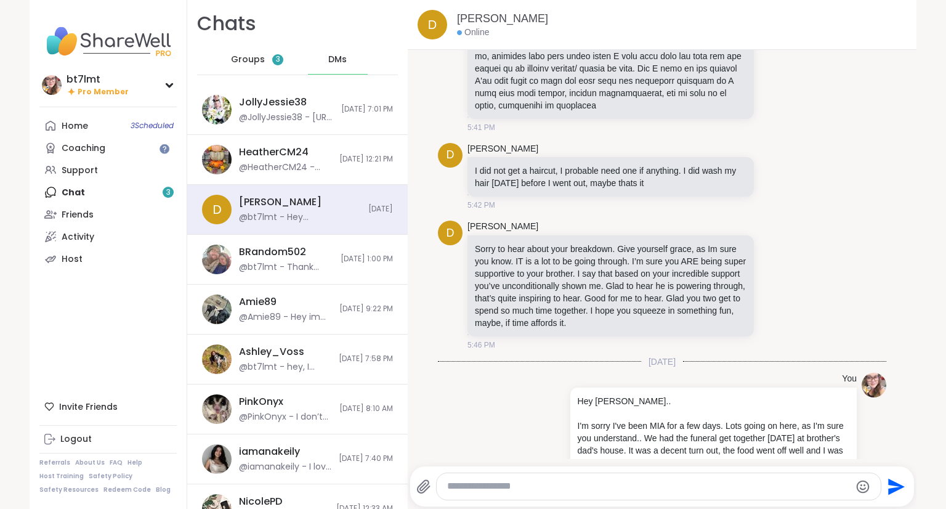
scroll to position [10289, 0]
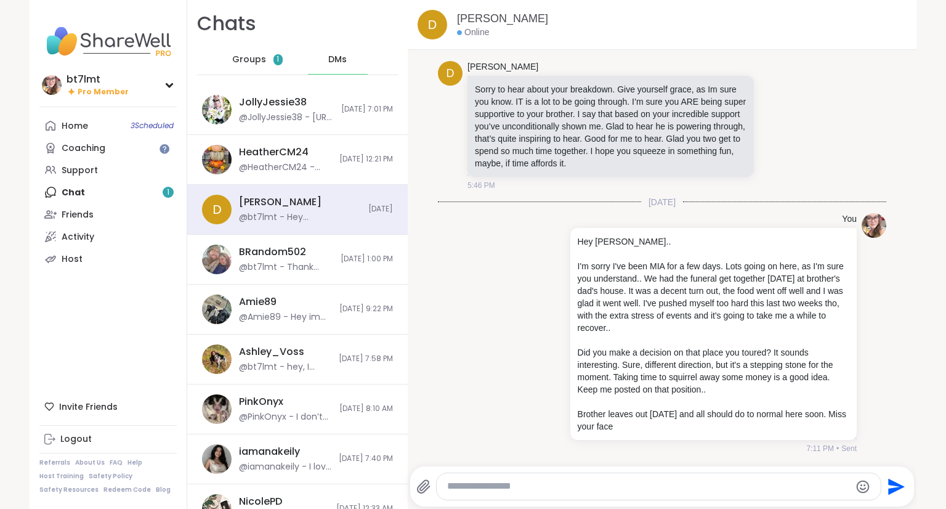
click at [259, 57] on div "Groups 1" at bounding box center [257, 60] width 60 height 30
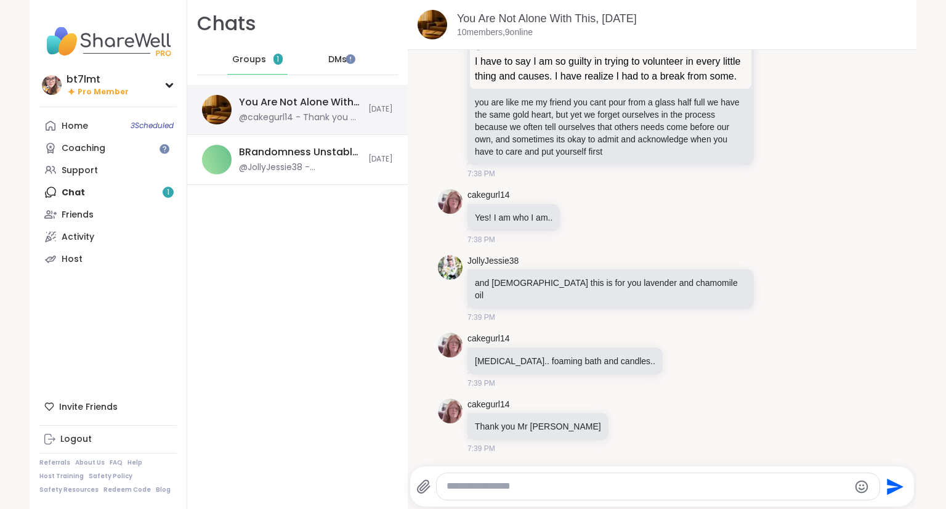
click at [295, 116] on div "@cakegurl14 - Thank you Mr [PERSON_NAME]" at bounding box center [300, 117] width 122 height 12
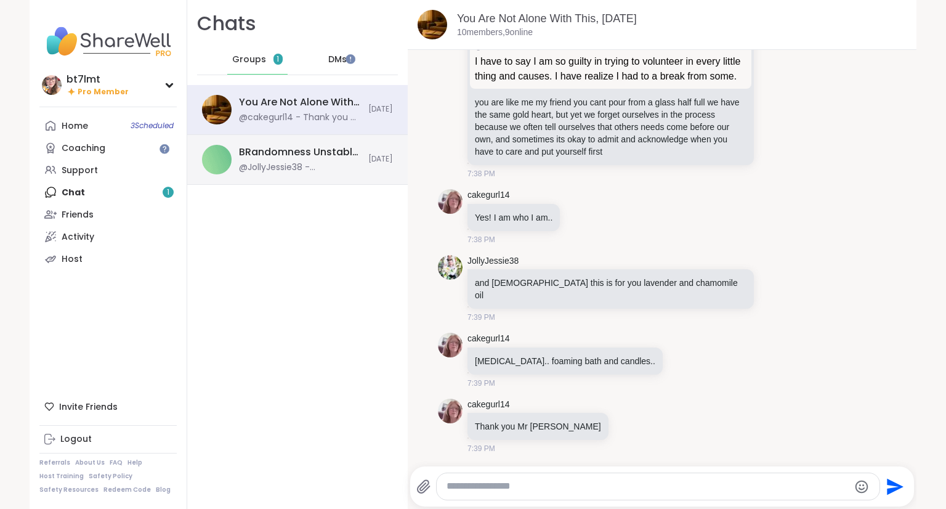
click at [266, 161] on div "@JollyJessie38 - @HeatherCM24 [URL][DOMAIN_NAME]" at bounding box center [300, 167] width 122 height 12
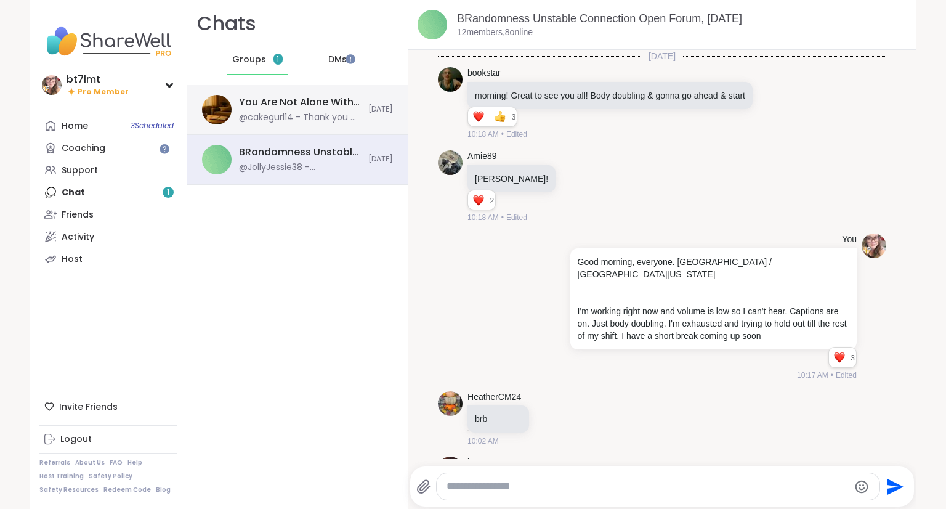
scroll to position [2018, 0]
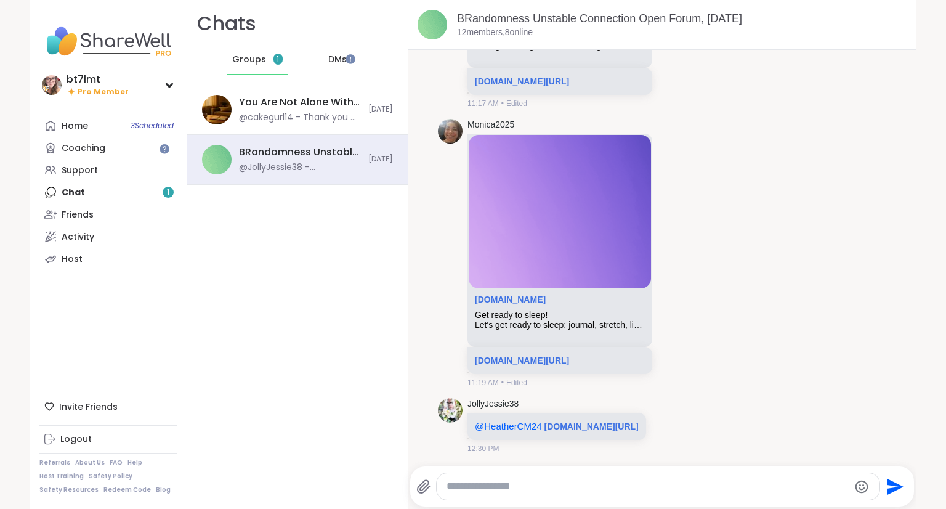
click at [241, 55] on span "Groups" at bounding box center [249, 60] width 34 height 12
click at [328, 60] on span "DMs" at bounding box center [337, 60] width 18 height 12
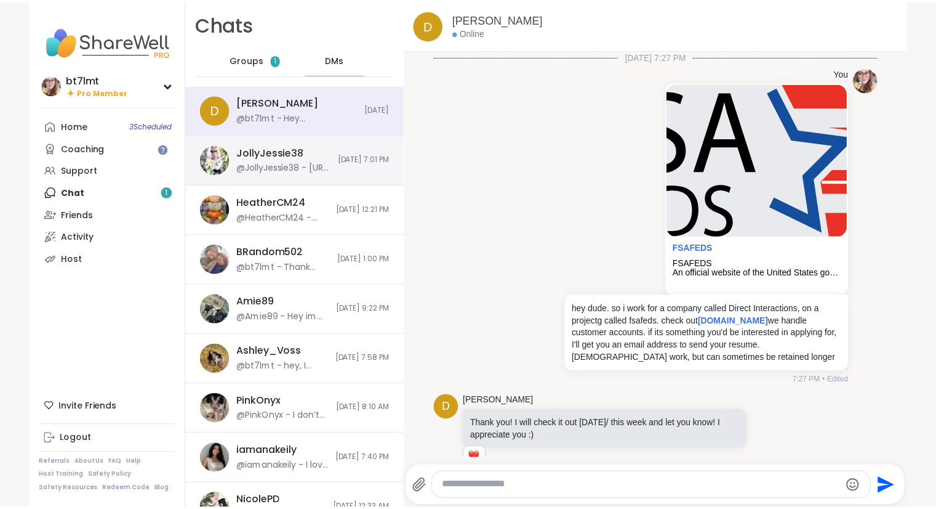
scroll to position [10289, 0]
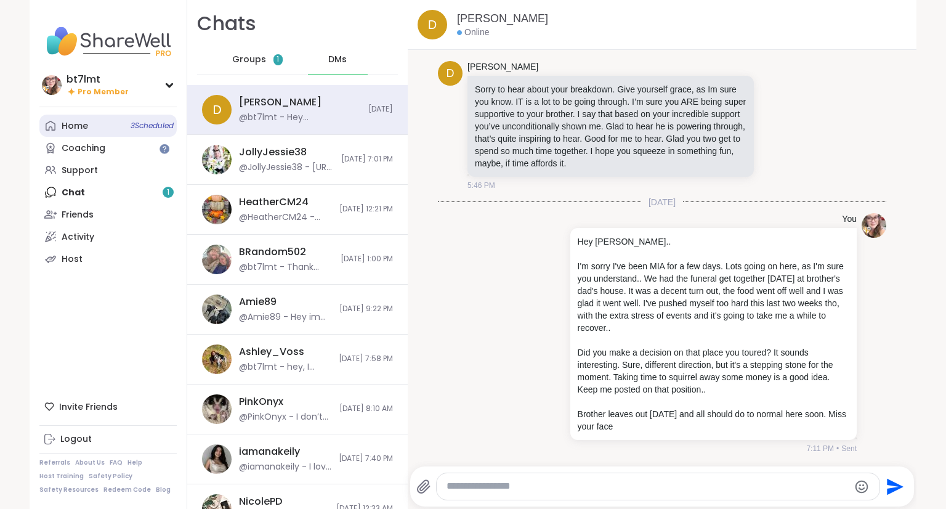
click at [74, 125] on div "Home 3 Scheduled" at bounding box center [75, 126] width 26 height 12
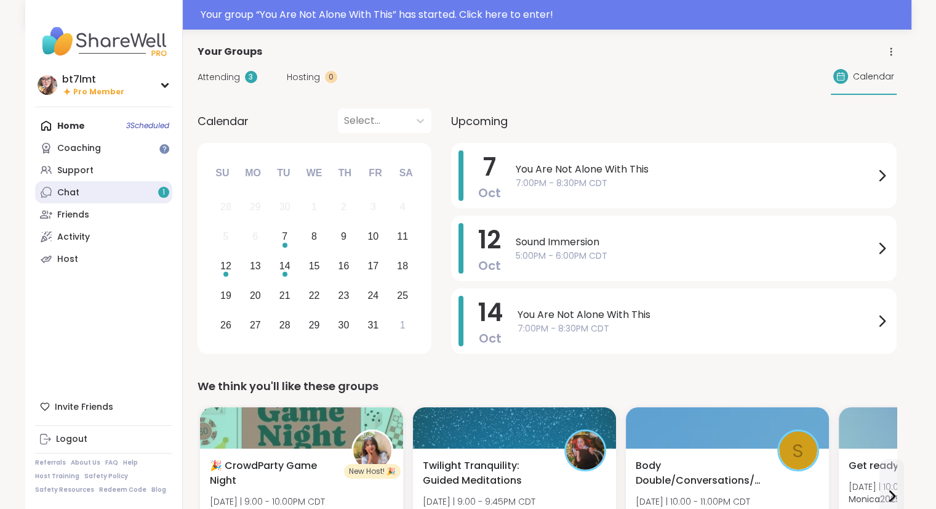
click at [96, 191] on link "Chat 1" at bounding box center [103, 192] width 137 height 22
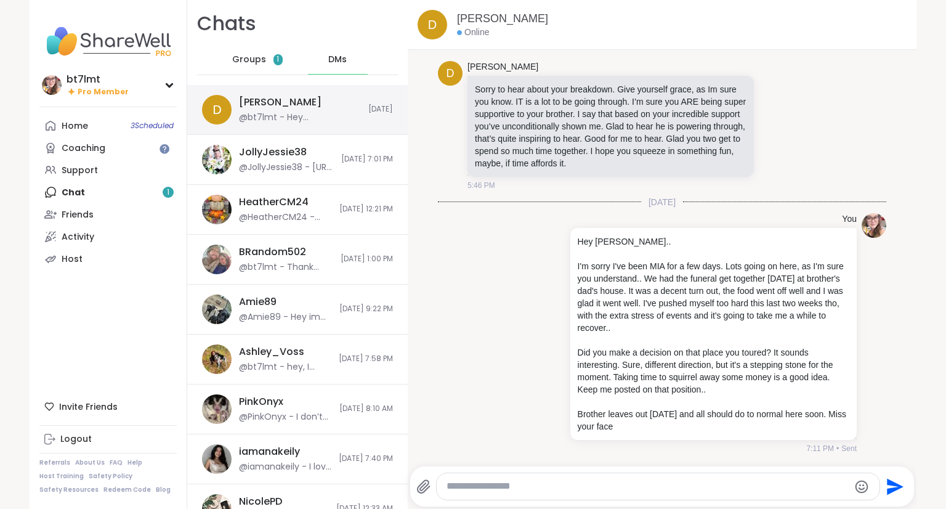
click at [254, 112] on div "@bt7lmt - Hey [PERSON_NAME].. I'm sorry I've been MIA for a few days. Lots goin…" at bounding box center [300, 117] width 122 height 12
click at [256, 63] on span "Groups" at bounding box center [249, 60] width 34 height 12
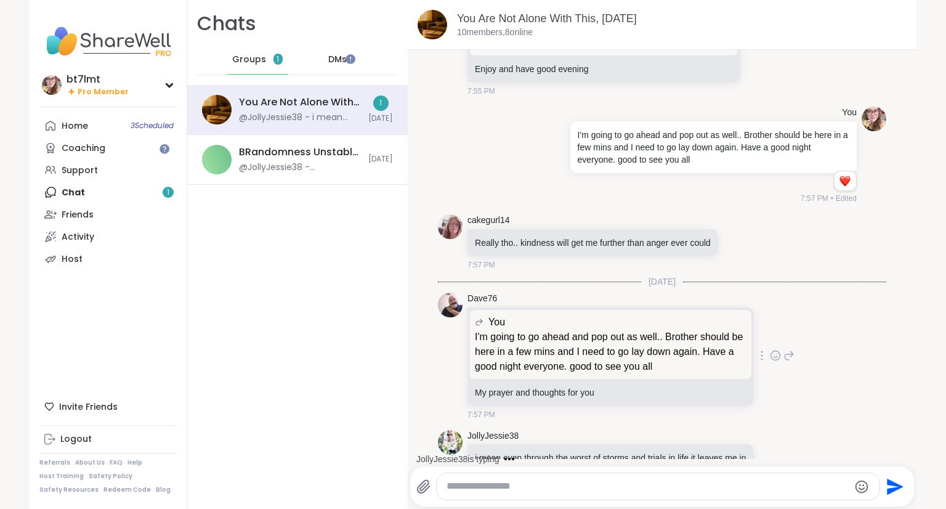
scroll to position [9115, 0]
